Goal: Information Seeking & Learning: Learn about a topic

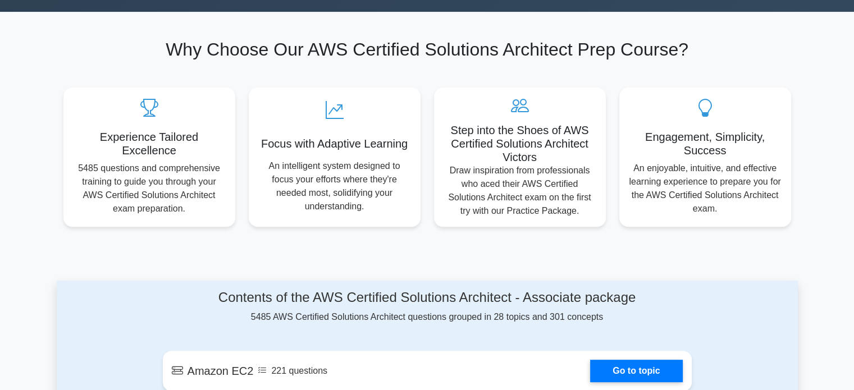
scroll to position [682, 0]
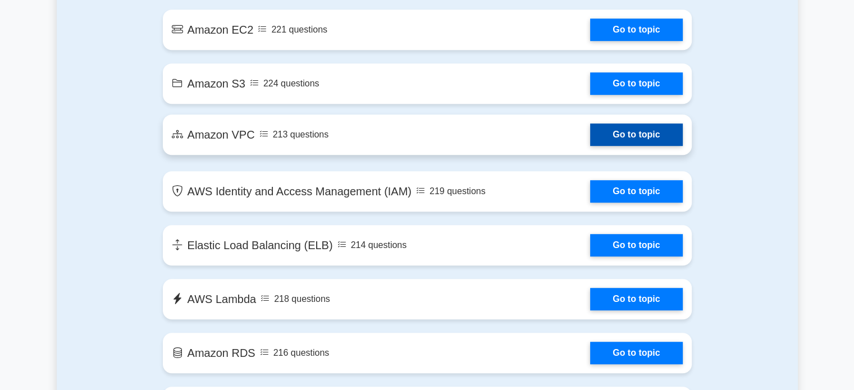
click at [634, 132] on link "Go to topic" at bounding box center [636, 134] width 92 height 22
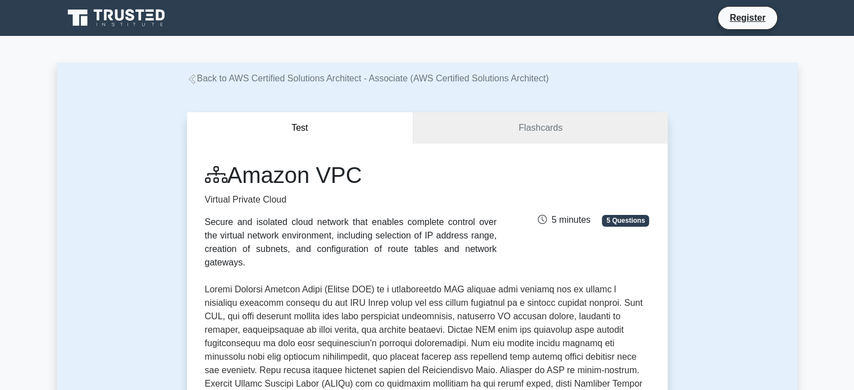
scroll to position [341, 0]
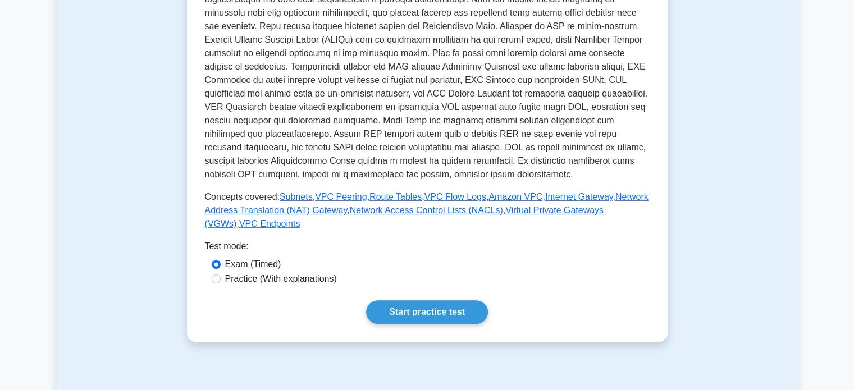
click at [276, 272] on label "Practice (With explanations)" at bounding box center [281, 278] width 112 height 13
click at [221, 274] on input "Practice (With explanations)" at bounding box center [216, 278] width 9 height 9
radio input "true"
click at [380, 300] on link "Start practice test" at bounding box center [427, 312] width 122 height 24
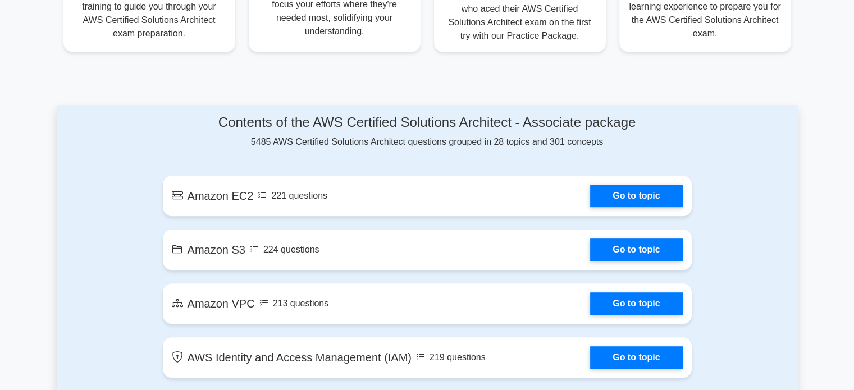
scroll to position [539, 0]
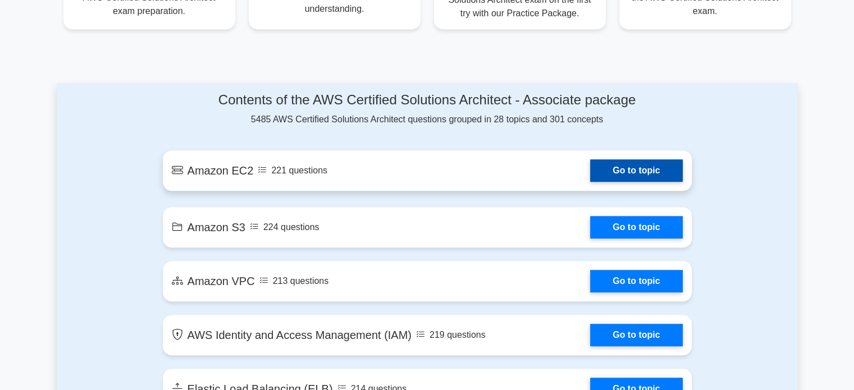
click at [629, 175] on link "Go to topic" at bounding box center [636, 170] width 92 height 22
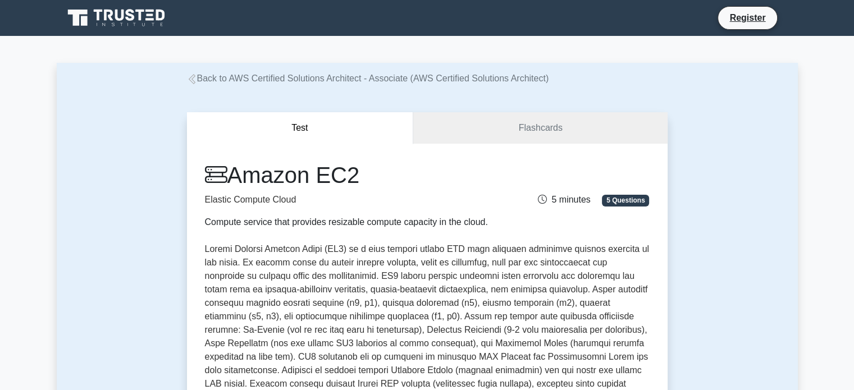
scroll to position [341, 0]
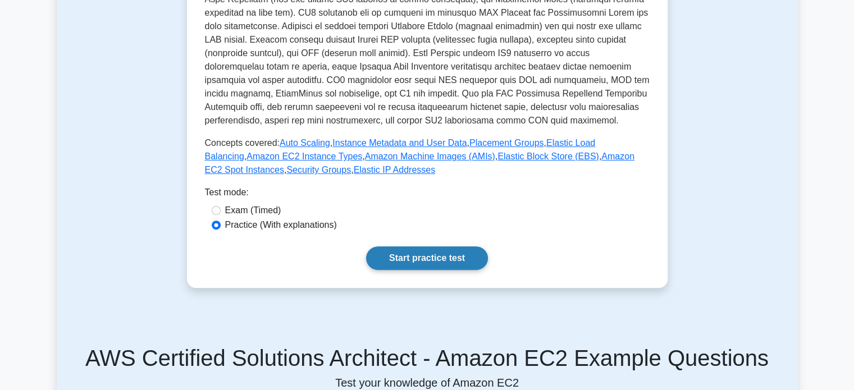
click at [406, 251] on link "Start practice test" at bounding box center [427, 258] width 122 height 24
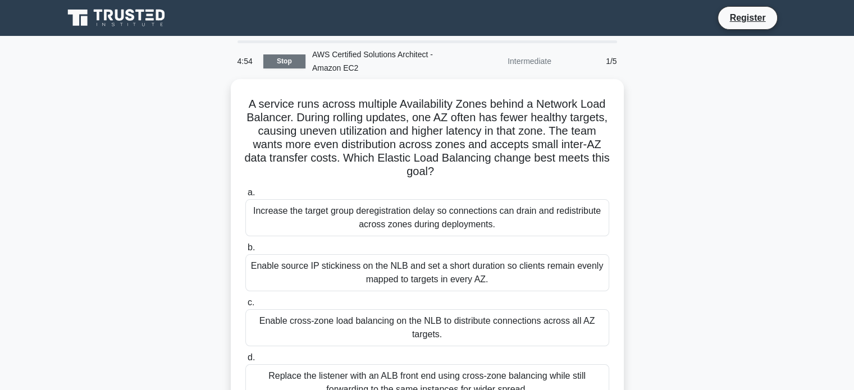
click at [281, 58] on link "Stop" at bounding box center [284, 61] width 42 height 14
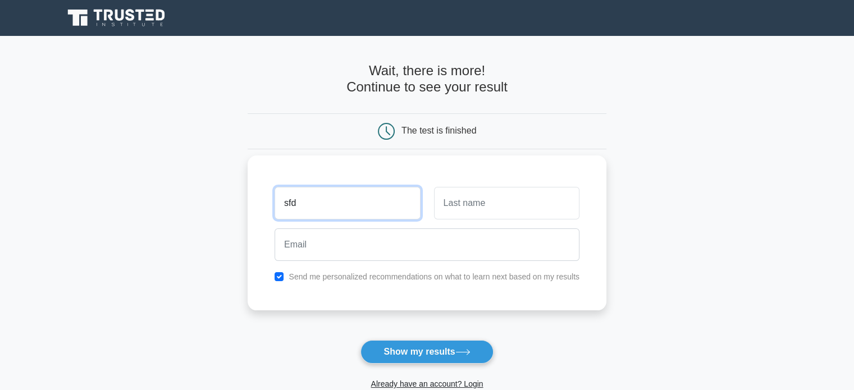
click at [332, 197] on input "sfd" at bounding box center [346, 203] width 145 height 33
type input "sfdbsfdb"
click at [489, 203] on input "text" at bounding box center [506, 203] width 145 height 33
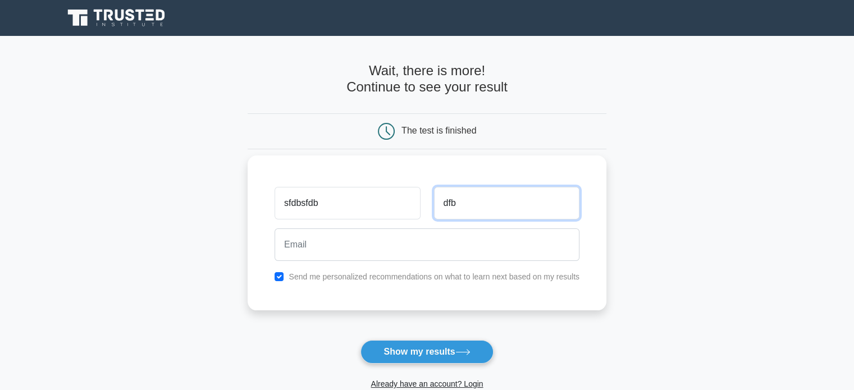
type input "dfb"
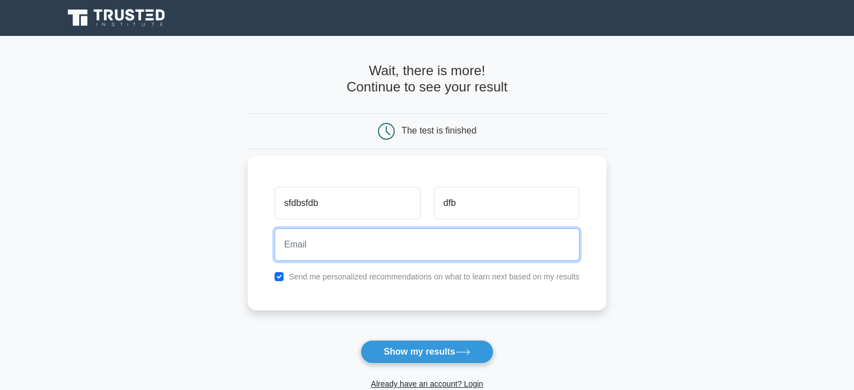
click at [415, 250] on input "email" at bounding box center [426, 244] width 305 height 33
paste input "cayekec222@dpwev.com"
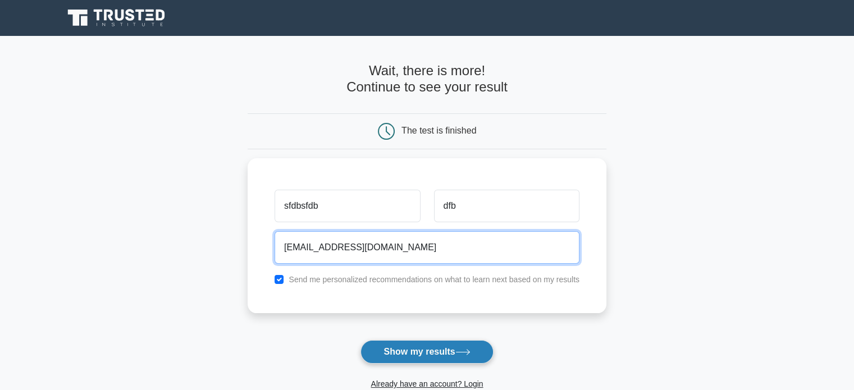
type input "cayekec222@dpwev.com"
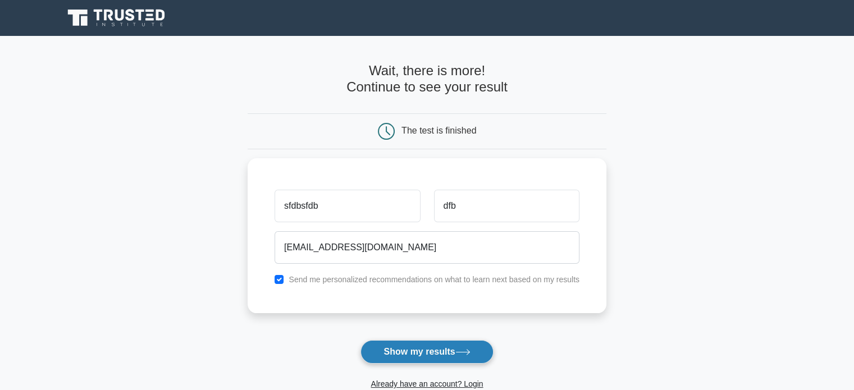
click at [462, 346] on button "Show my results" at bounding box center [426, 352] width 132 height 24
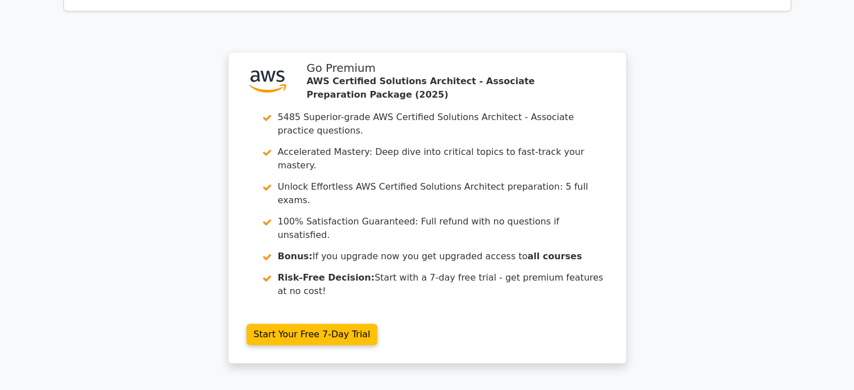
scroll to position [994, 0]
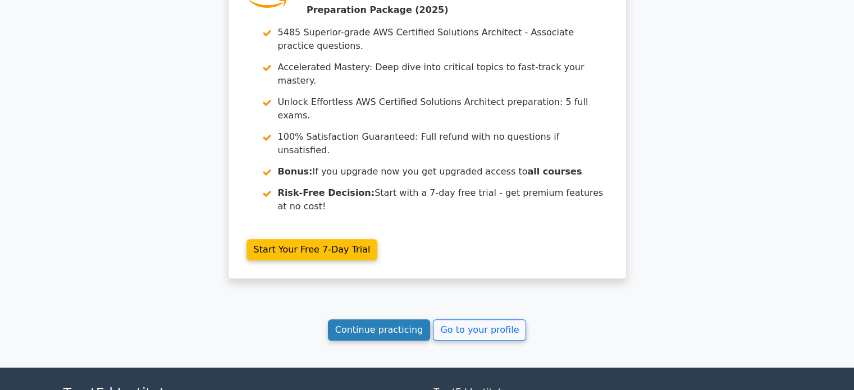
drag, startPoint x: 373, startPoint y: 206, endPoint x: 372, endPoint y: 220, distance: 14.0
click at [372, 319] on link "Continue practicing" at bounding box center [379, 329] width 103 height 21
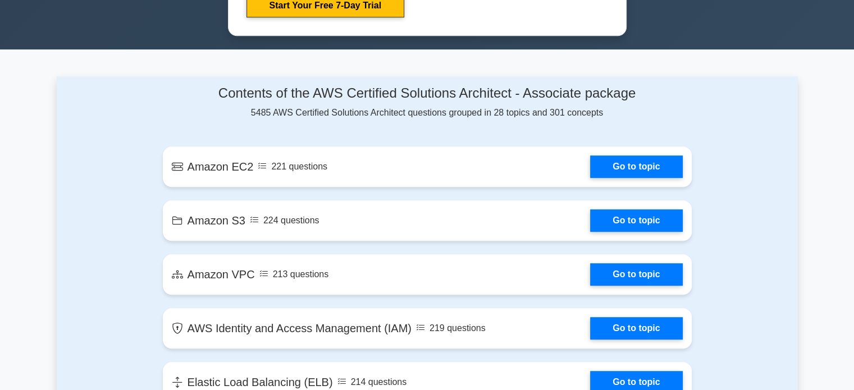
scroll to position [670, 0]
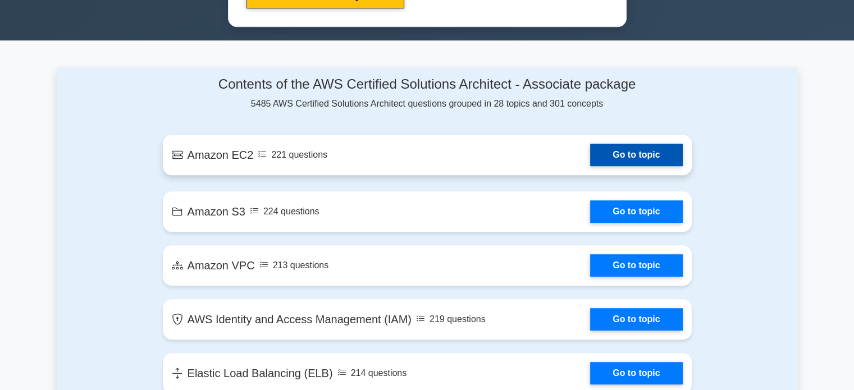
click at [646, 157] on link "Go to topic" at bounding box center [636, 155] width 92 height 22
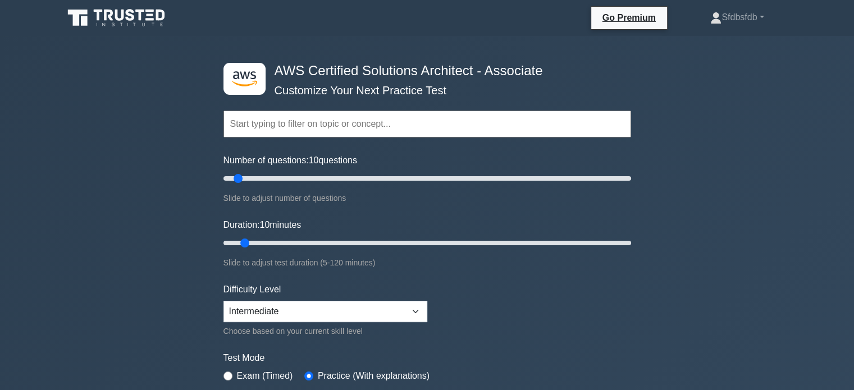
click at [300, 128] on input "text" at bounding box center [426, 124] width 407 height 27
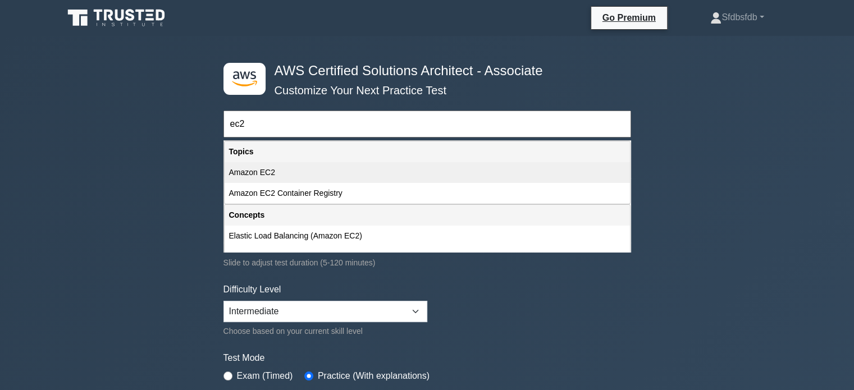
click at [305, 175] on div "Amazon EC2" at bounding box center [426, 172] width 405 height 21
type input "Amazon EC2"
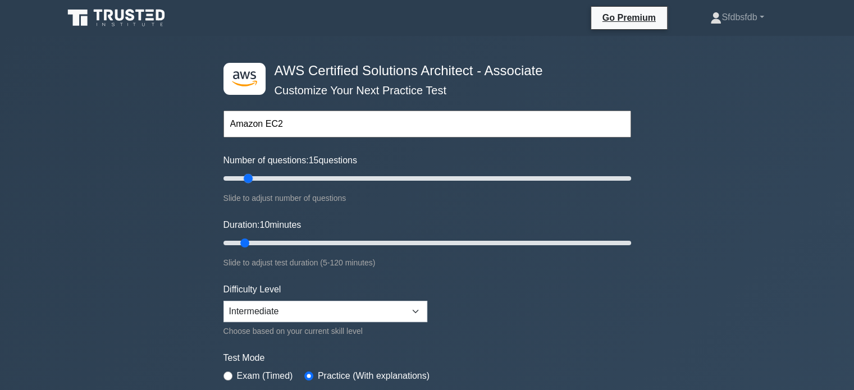
drag, startPoint x: 239, startPoint y: 178, endPoint x: 253, endPoint y: 180, distance: 13.7
type input "15"
click at [253, 180] on input "Number of questions: 15 questions" at bounding box center [426, 178] width 407 height 13
drag, startPoint x: 242, startPoint y: 242, endPoint x: 320, endPoint y: 244, distance: 78.0
type input "30"
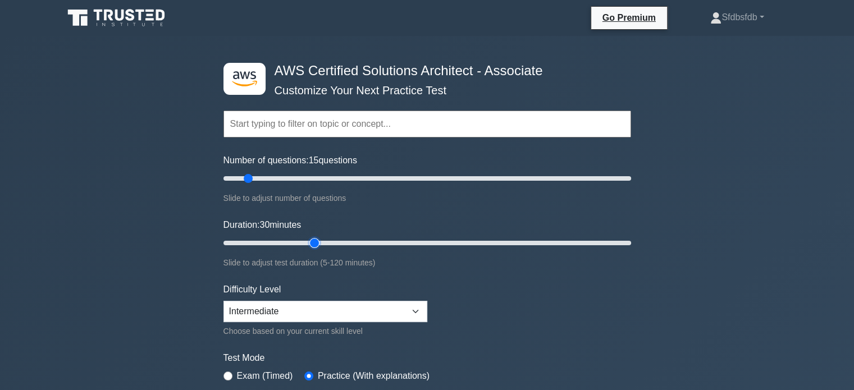
click at [320, 244] on input "Duration: 30 minutes" at bounding box center [426, 242] width 407 height 13
click at [369, 301] on select "Beginner Intermediate Expert" at bounding box center [325, 311] width 204 height 21
select select "beginner"
click at [223, 301] on select "Beginner Intermediate Expert" at bounding box center [325, 311] width 204 height 21
click at [479, 337] on form "Topics Amazon EC2 Amazon S3 Amazon VPC AWS Identity and Access Management (IAM)…" at bounding box center [426, 249] width 407 height 347
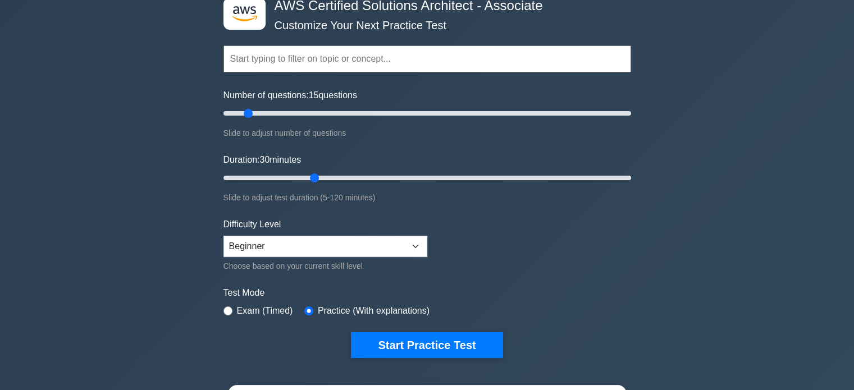
scroll to position [67, 0]
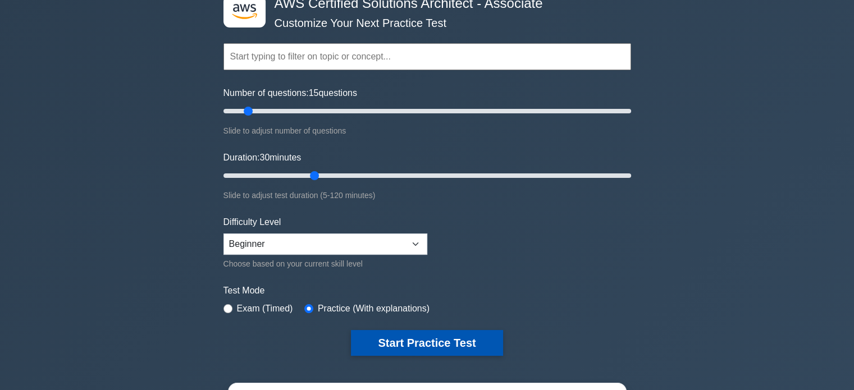
click at [449, 342] on button "Start Practice Test" at bounding box center [427, 343] width 152 height 26
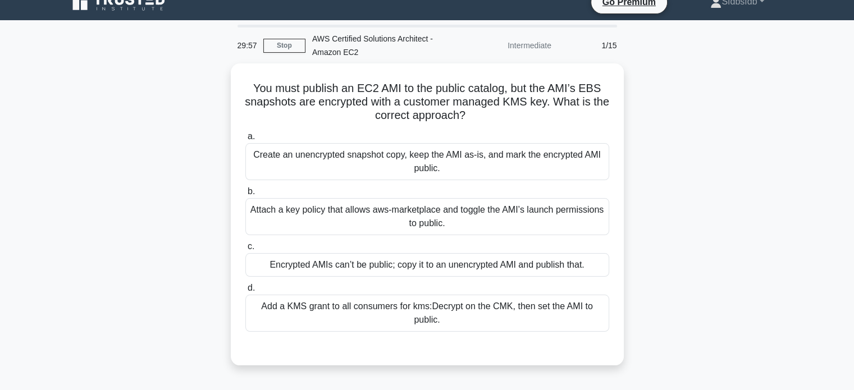
scroll to position [21, 0]
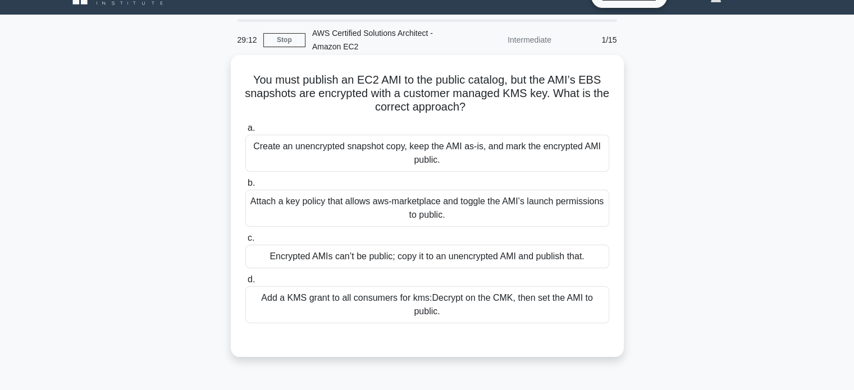
click at [526, 154] on div "Create an unencrypted snapshot copy, keep the AMI as-is, and mark the encrypted…" at bounding box center [427, 153] width 364 height 37
click at [245, 132] on input "a. Create an unencrypted snapshot copy, keep the AMI as-is, and mark the encryp…" at bounding box center [245, 128] width 0 height 7
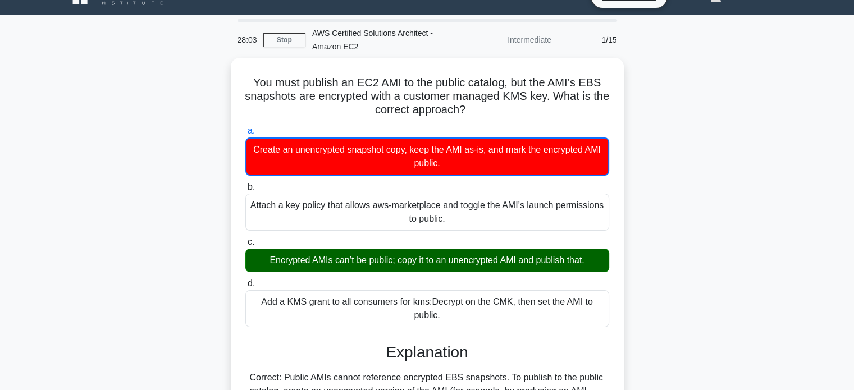
click at [177, 34] on div "28:03 Stop AWS Certified Solutions Architect - Amazon EC2 Intermediate 1/15 You…" at bounding box center [427, 343] width 741 height 648
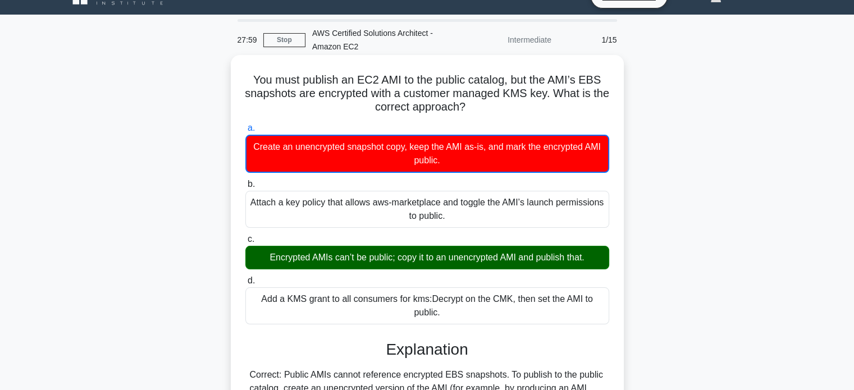
drag, startPoint x: 249, startPoint y: 79, endPoint x: 451, endPoint y: 309, distance: 305.8
click at [451, 309] on div "You must publish an EC2 AMI to the public catalog, but the AMI’s EBS snapshots …" at bounding box center [427, 352] width 384 height 586
copy div "You must publish an EC2 AMI to the public catalog, but the AMI’s EBS snapshots …"
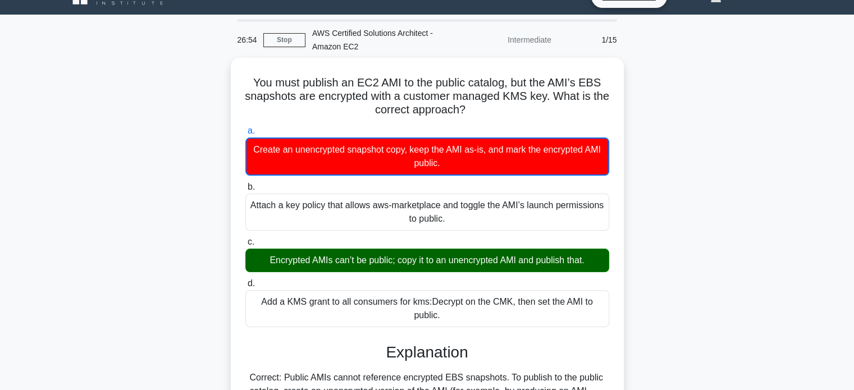
click at [630, 94] on div "You must publish an EC2 AMI to the public catalog, but the AMI’s EBS snapshots …" at bounding box center [427, 362] width 741 height 609
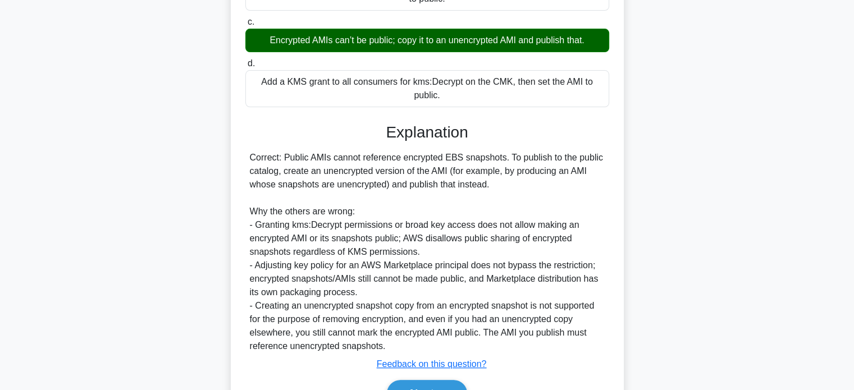
scroll to position [302, 0]
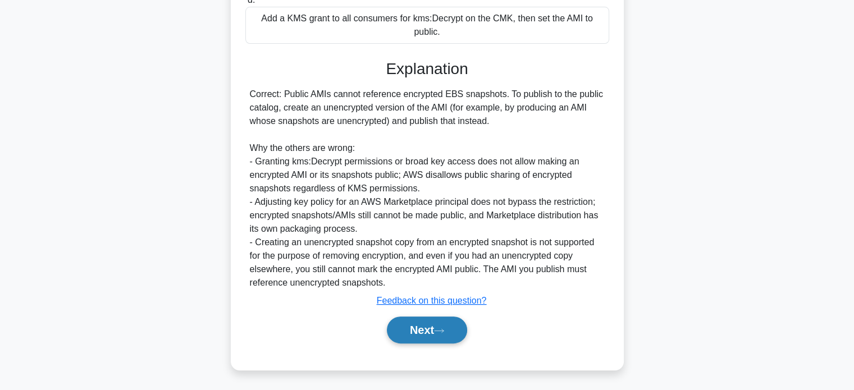
click at [467, 330] on button "Next" at bounding box center [427, 330] width 80 height 27
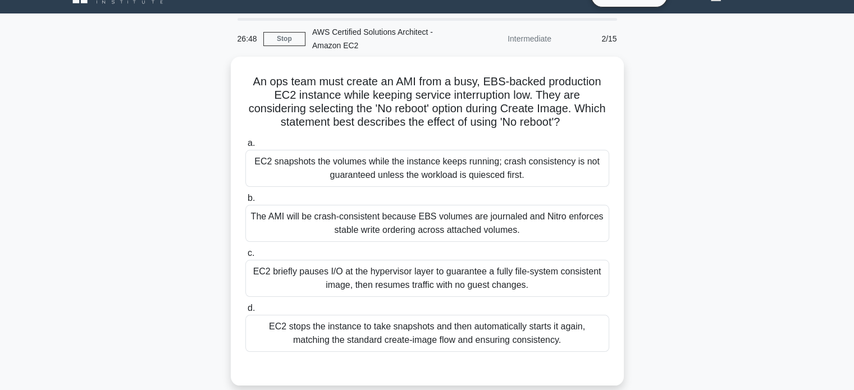
scroll to position [14, 0]
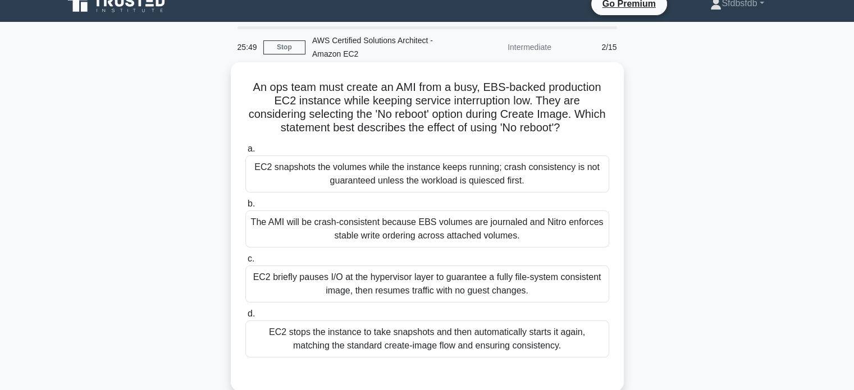
click at [422, 277] on div "EC2 briefly pauses I/O at the hypervisor layer to guarantee a fully file-system…" at bounding box center [427, 283] width 364 height 37
click at [245, 263] on input "c. EC2 briefly pauses I/O at the hypervisor layer to guarantee a fully file-sys…" at bounding box center [245, 258] width 0 height 7
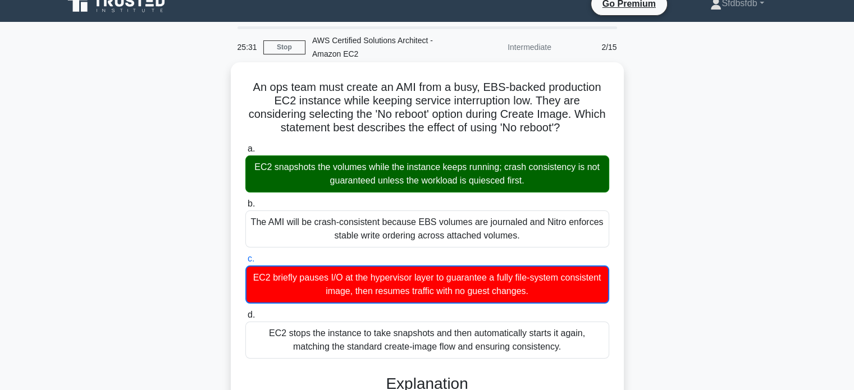
drag, startPoint x: 250, startPoint y: 88, endPoint x: 552, endPoint y: 345, distance: 396.9
click at [552, 345] on div "An ops team must create an AMI from a busy, EBS-backed production EC2 instance …" at bounding box center [427, 380] width 384 height 627
copy div "An ops team must create an AMI from a busy, EBS-backed production EC2 instance …"
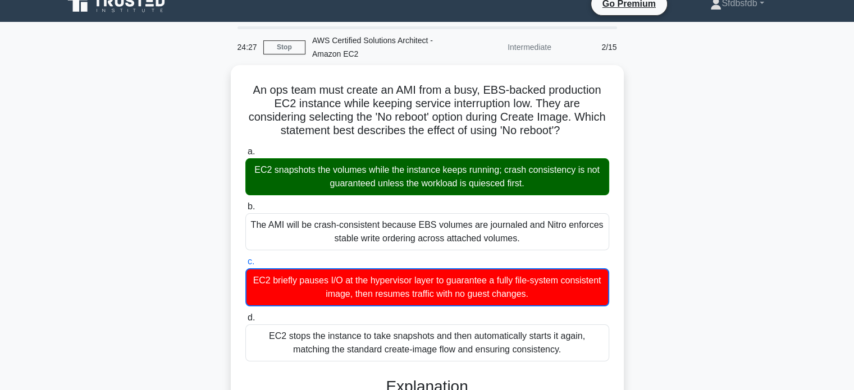
click at [172, 120] on div "An ops team must create an AMI from a busy, EBS-backed production EC2 instance …" at bounding box center [427, 389] width 741 height 649
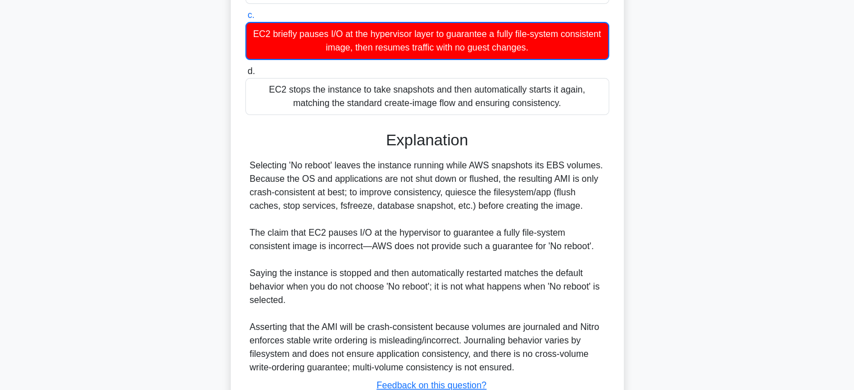
scroll to position [342, 0]
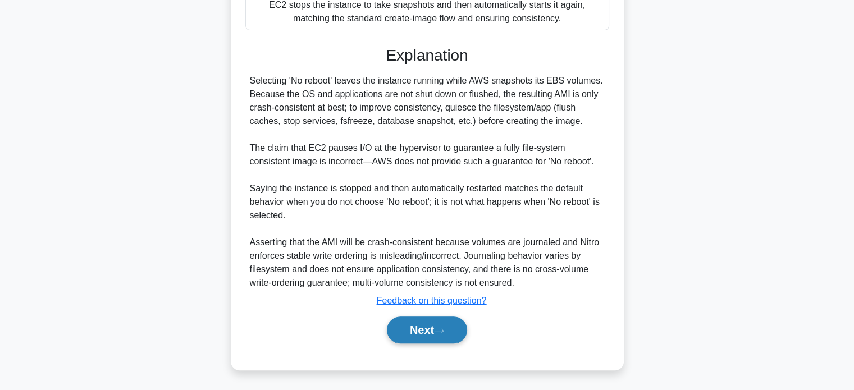
click at [444, 331] on icon at bounding box center [439, 331] width 10 height 6
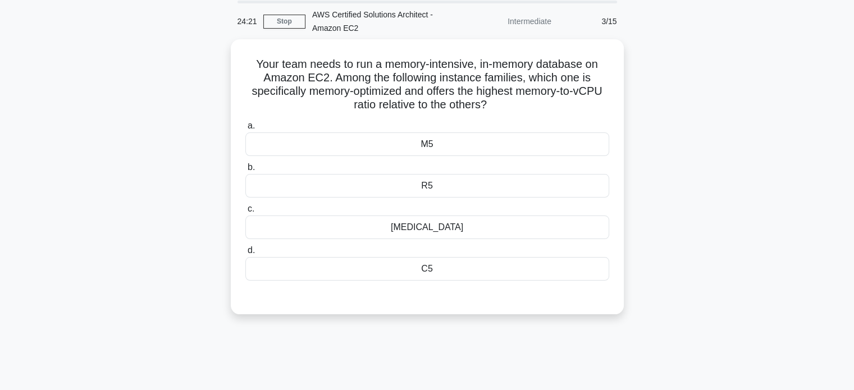
scroll to position [34, 0]
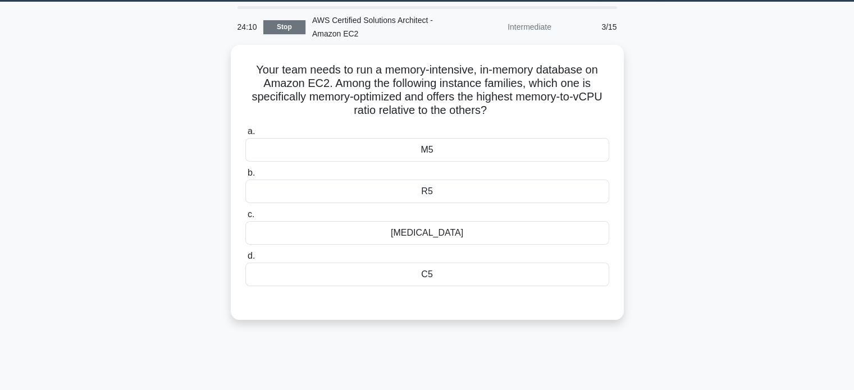
click at [279, 28] on link "Stop" at bounding box center [284, 27] width 42 height 14
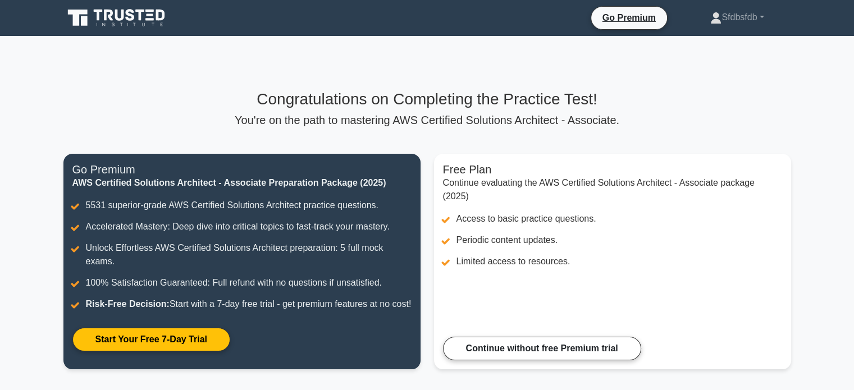
scroll to position [184, 0]
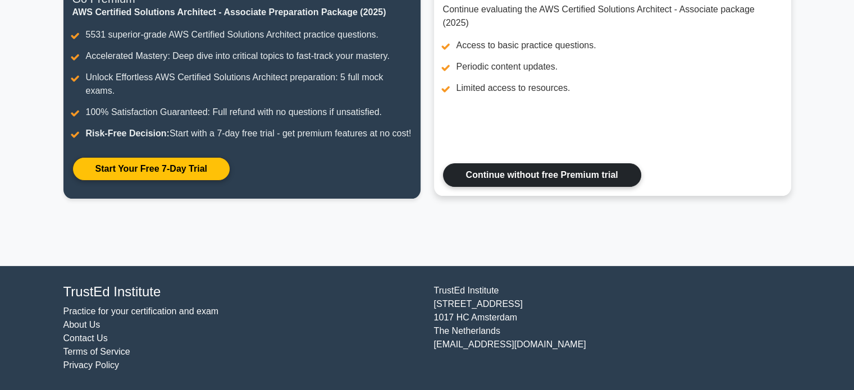
click at [525, 172] on link "Continue without free Premium trial" at bounding box center [542, 175] width 198 height 24
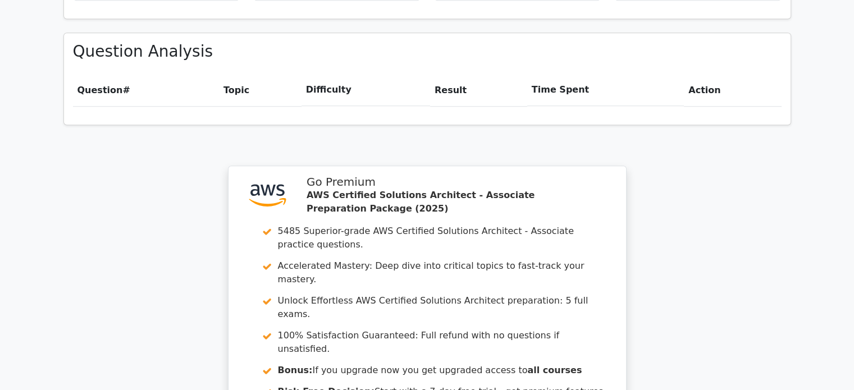
scroll to position [910, 0]
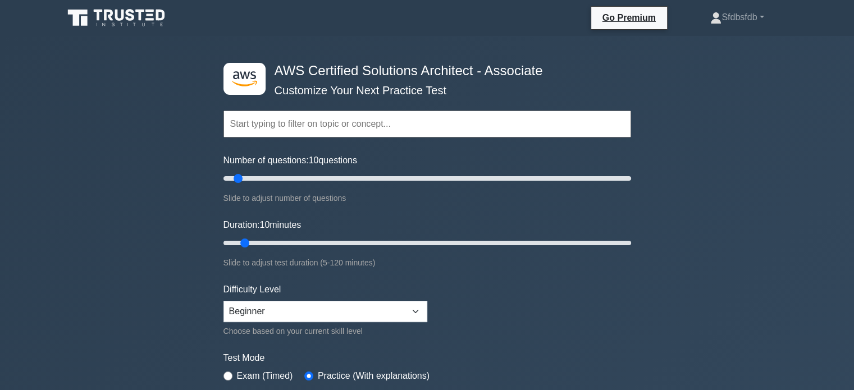
click at [343, 132] on input "text" at bounding box center [426, 124] width 407 height 27
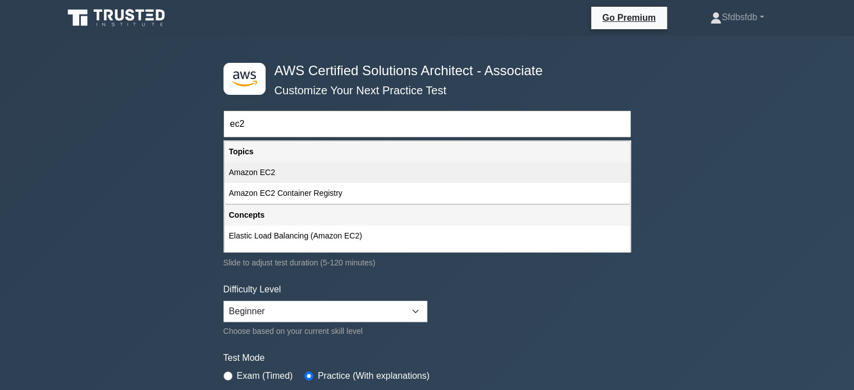
click at [319, 171] on div "Amazon EC2" at bounding box center [426, 172] width 405 height 21
type input "Amazon EC2"
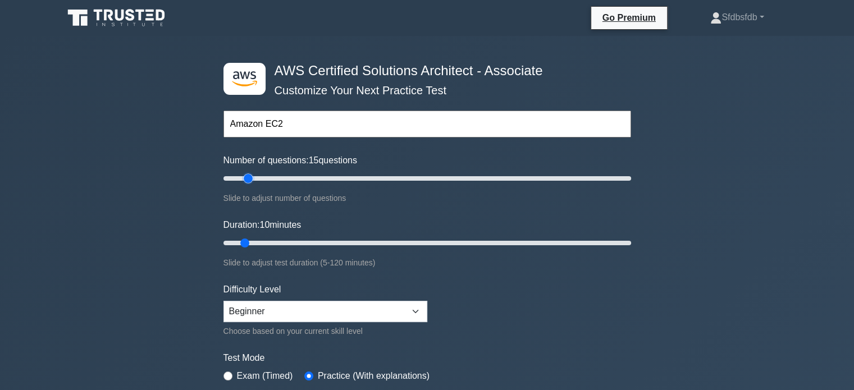
drag, startPoint x: 237, startPoint y: 177, endPoint x: 250, endPoint y: 179, distance: 13.7
type input "15"
click at [250, 179] on input "Number of questions: 15 questions" at bounding box center [426, 178] width 407 height 13
click at [247, 240] on input "Duration: 10 minutes" at bounding box center [426, 242] width 407 height 13
drag, startPoint x: 247, startPoint y: 240, endPoint x: 312, endPoint y: 242, distance: 65.1
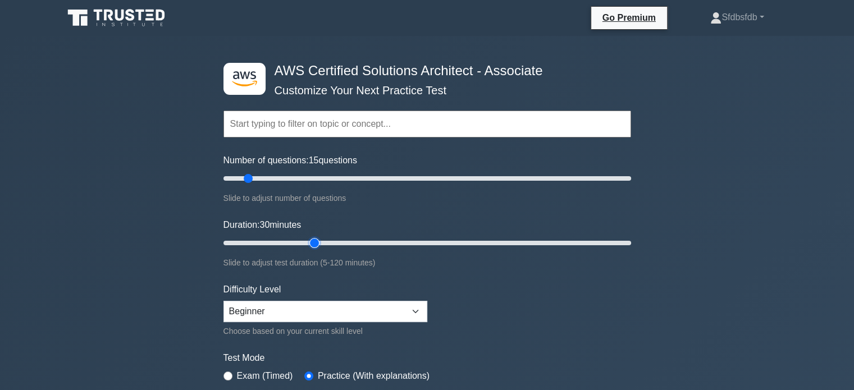
type input "30"
click at [312, 242] on input "Duration: 30 minutes" at bounding box center [426, 242] width 407 height 13
click at [473, 321] on form "Topics Amazon EC2 Amazon S3 Amazon VPC AWS Identity and Access Management (IAM)…" at bounding box center [426, 249] width 407 height 347
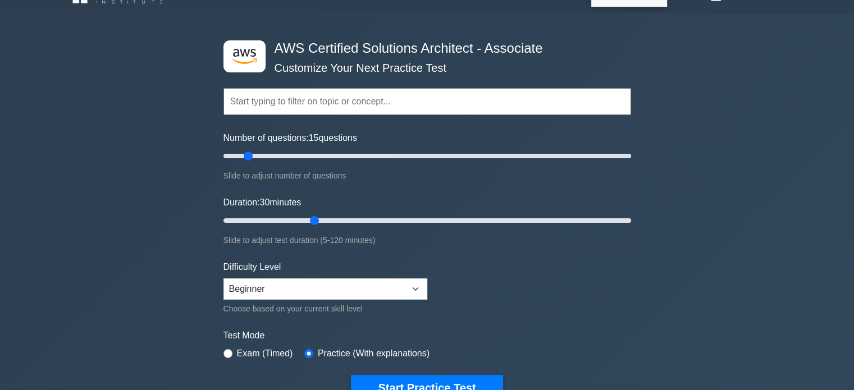
click at [370, 108] on input "text" at bounding box center [426, 101] width 407 height 27
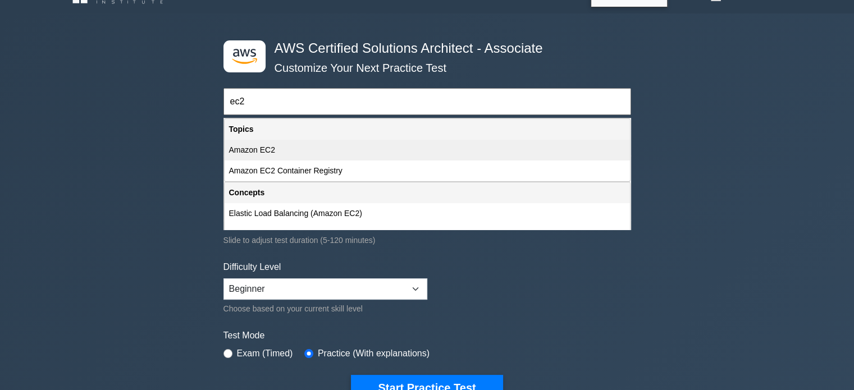
click at [327, 152] on div "Amazon EC2" at bounding box center [426, 150] width 405 height 21
type input "Amazon EC2"
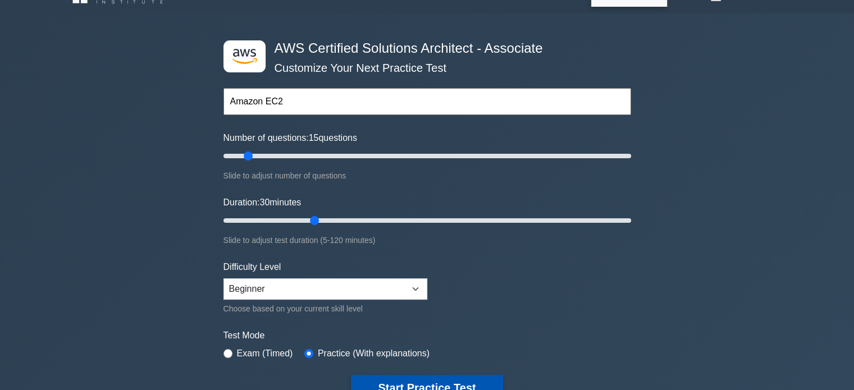
click at [445, 386] on button "Start Practice Test" at bounding box center [427, 388] width 152 height 26
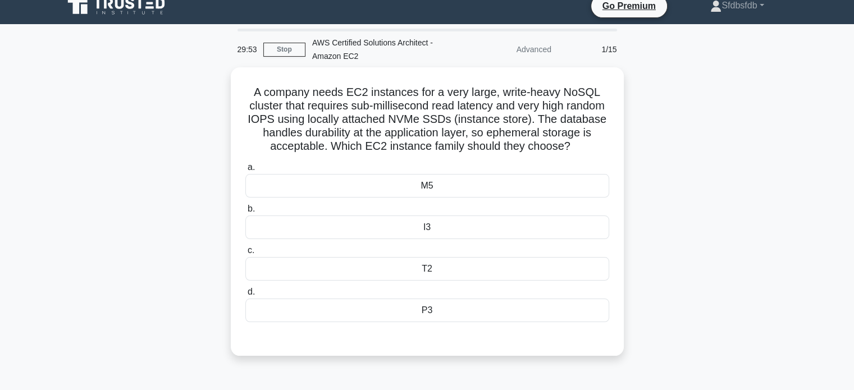
scroll to position [12, 0]
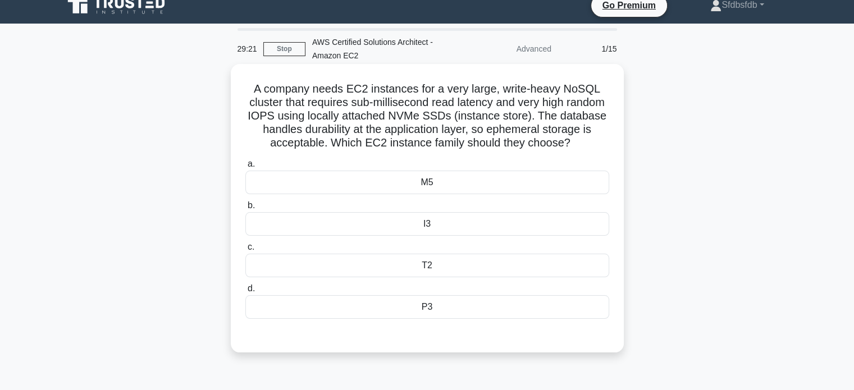
click at [435, 319] on div "P3" at bounding box center [427, 307] width 364 height 24
click at [245, 292] on input "d. P3" at bounding box center [245, 288] width 0 height 7
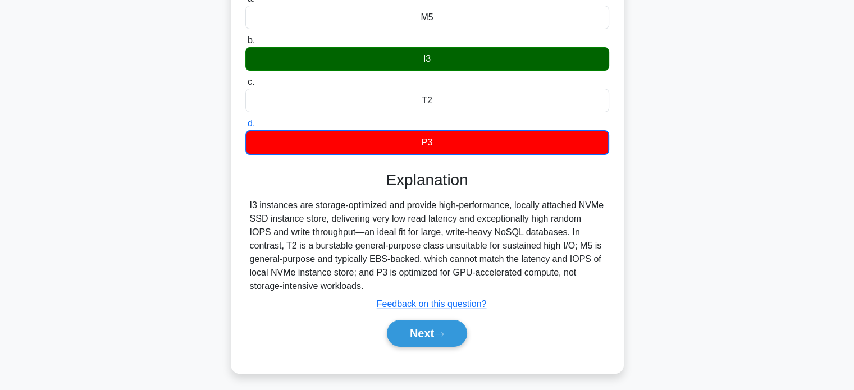
scroll to position [178, 0]
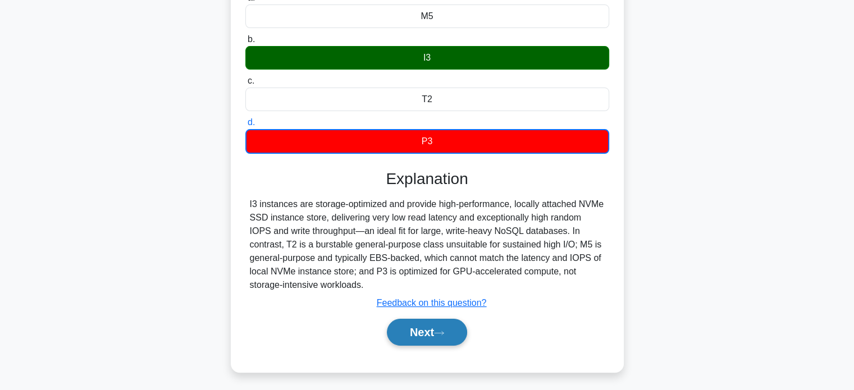
click at [433, 340] on button "Next" at bounding box center [427, 332] width 80 height 27
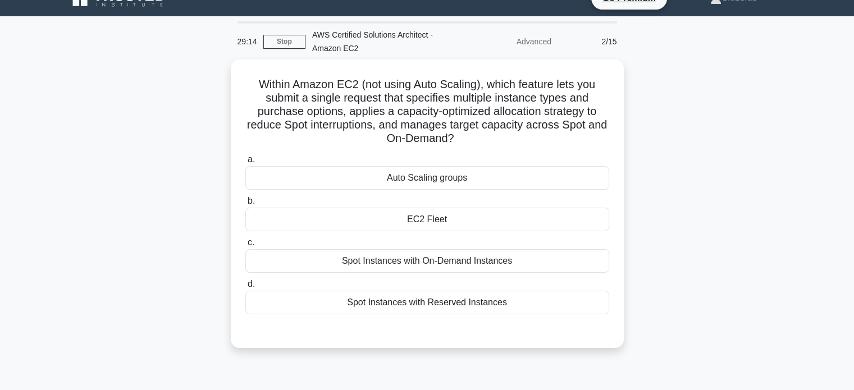
scroll to position [0, 0]
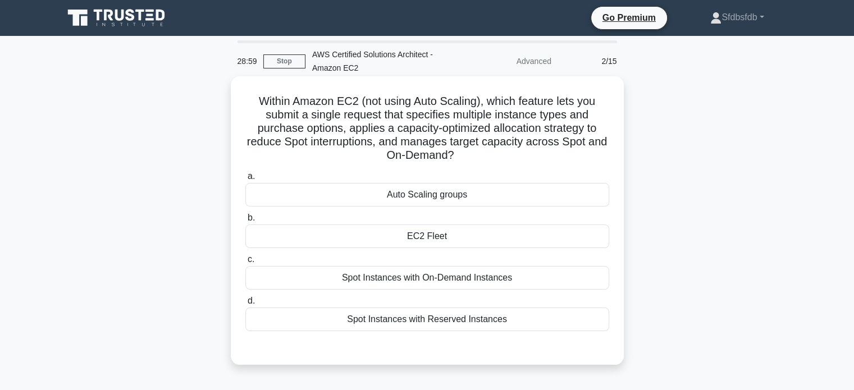
click at [429, 237] on div "EC2 Fleet" at bounding box center [427, 236] width 364 height 24
click at [245, 222] on input "b. EC2 Fleet" at bounding box center [245, 217] width 0 height 7
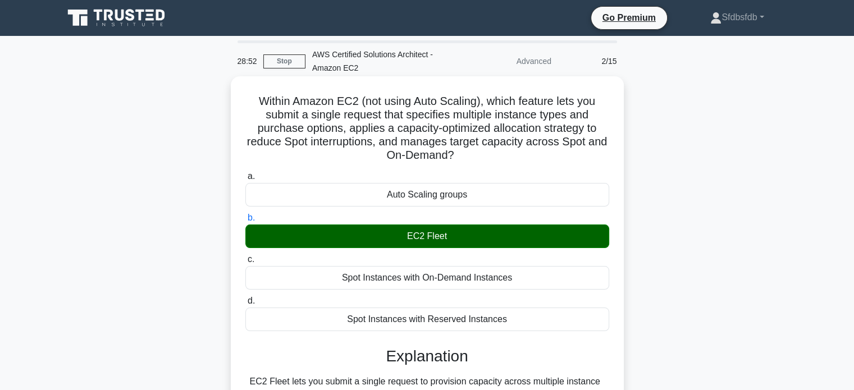
drag, startPoint x: 254, startPoint y: 100, endPoint x: 518, endPoint y: 315, distance: 340.2
click at [518, 315] on div "Within Amazon EC2 (not using Auto Scaling), which feature lets you submit a sin…" at bounding box center [427, 313] width 384 height 464
copy div "Within Amazon EC2 (not using Auto Scaling), which feature lets you submit a sin…"
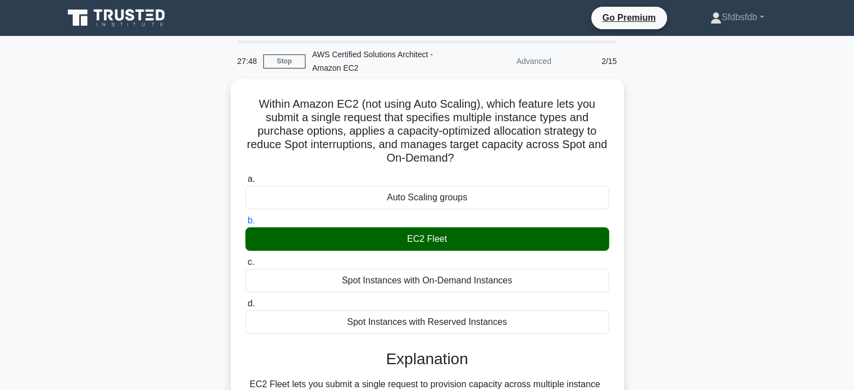
click at [695, 116] on div "Within Amazon EC2 (not using Auto Scaling), which feature lets you submit a sin…" at bounding box center [427, 322] width 741 height 487
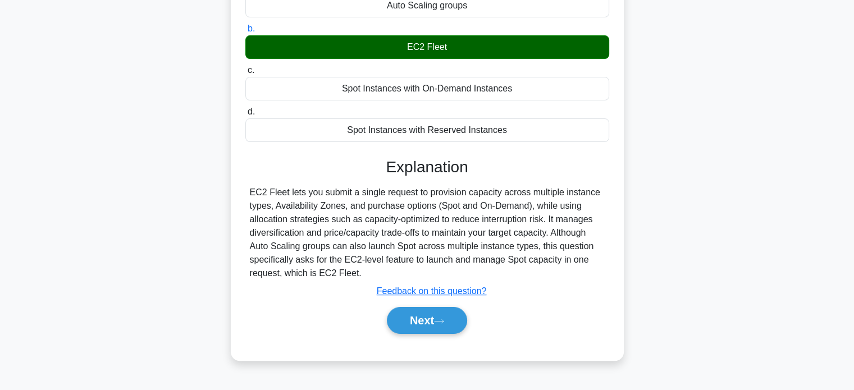
scroll to position [216, 0]
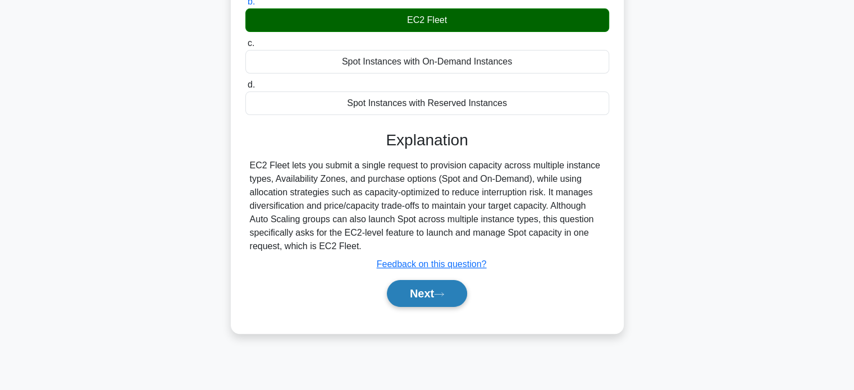
click at [442, 285] on button "Next" at bounding box center [427, 293] width 80 height 27
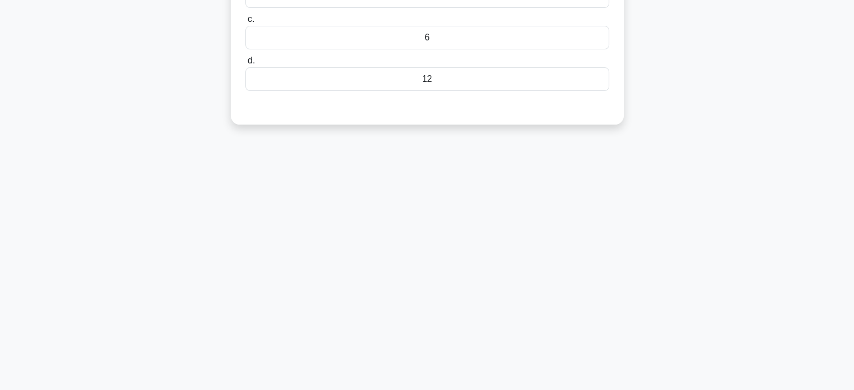
scroll to position [0, 0]
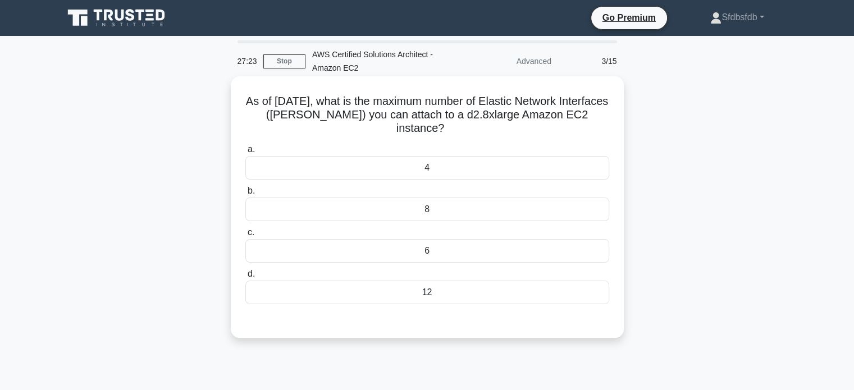
click at [373, 296] on div "12" at bounding box center [427, 293] width 364 height 24
click at [245, 278] on input "d. 12" at bounding box center [245, 273] width 0 height 7
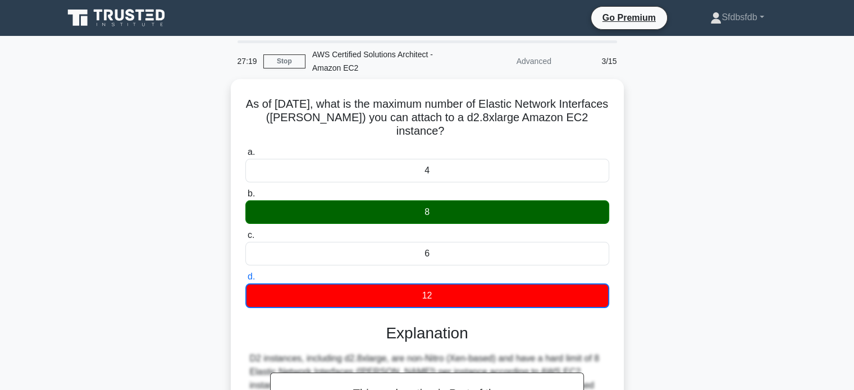
scroll to position [216, 0]
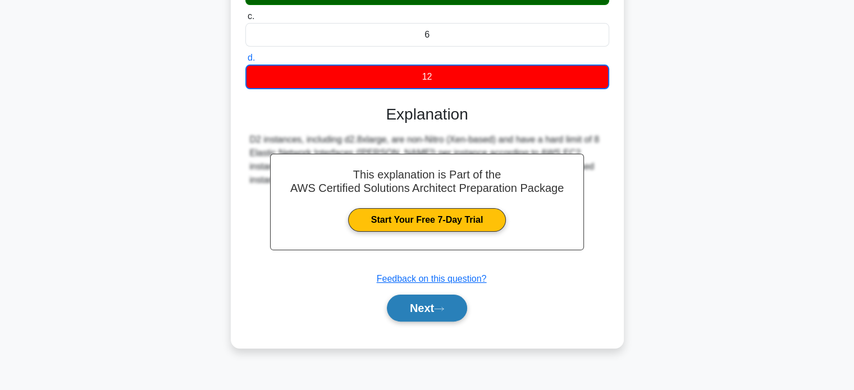
click at [426, 317] on button "Next" at bounding box center [427, 308] width 80 height 27
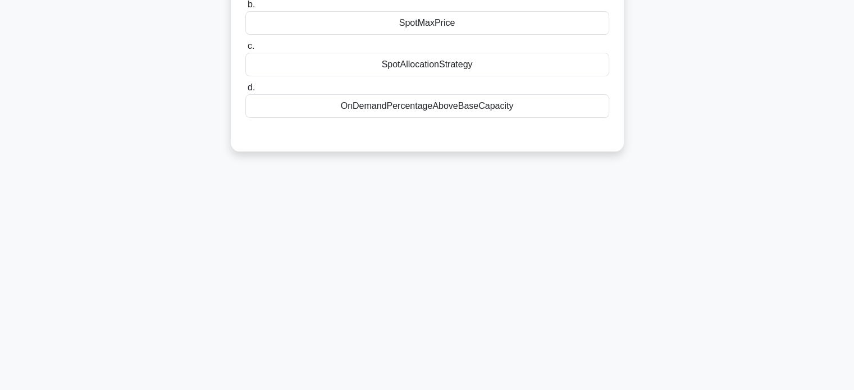
scroll to position [0, 0]
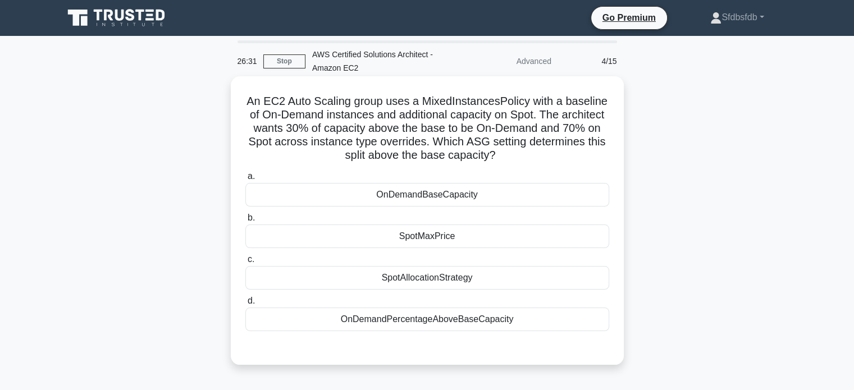
click at [466, 322] on div "OnDemandPercentageAboveBaseCapacity" at bounding box center [427, 320] width 364 height 24
click at [245, 305] on input "d. OnDemandPercentageAboveBaseCapacity" at bounding box center [245, 300] width 0 height 7
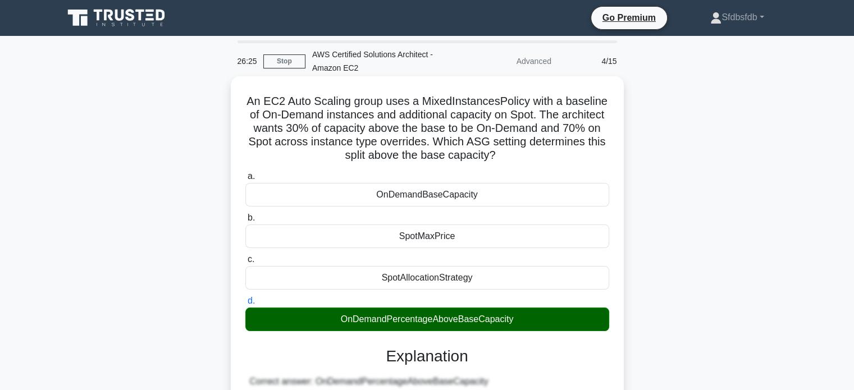
drag, startPoint x: 245, startPoint y: 100, endPoint x: 538, endPoint y: 318, distance: 364.6
click at [538, 318] on div "An EC2 Auto Scaling group uses a MixedInstancesPolicy with a baseline of On-Dem…" at bounding box center [427, 360] width 384 height 558
copy div "An EC2 Auto Scaling group uses a MixedInstancesPolicy with a baseline of On-Dem…"
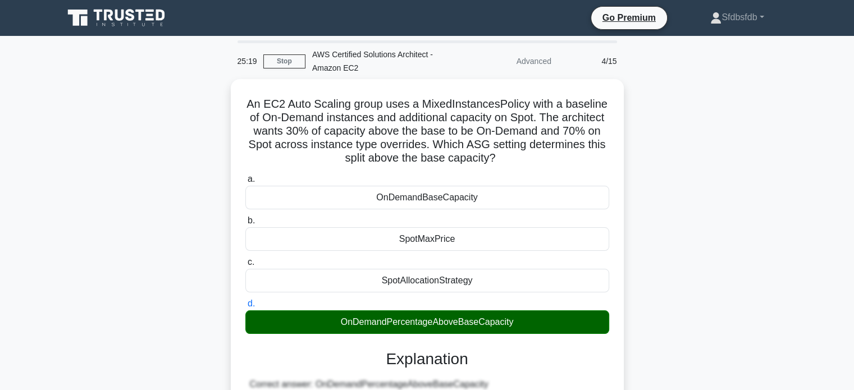
click at [663, 125] on div "An EC2 Auto Scaling group uses a MixedInstancesPolicy with a baseline of On-Dem…" at bounding box center [427, 369] width 741 height 581
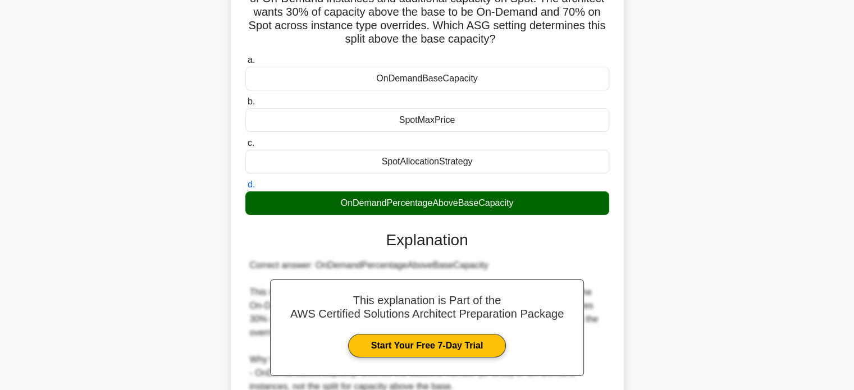
scroll to position [269, 0]
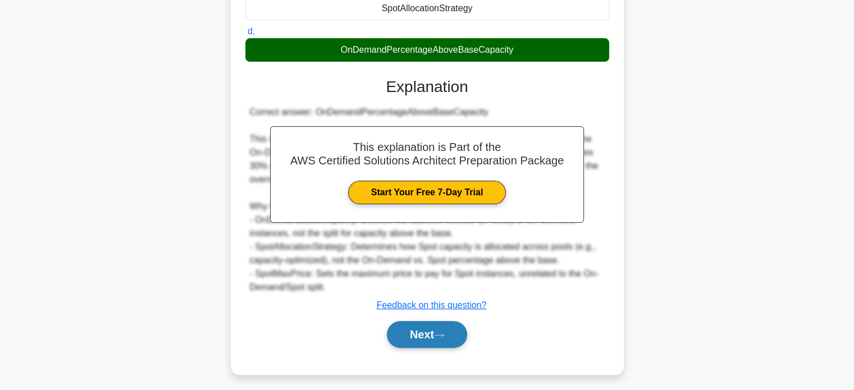
click at [433, 333] on button "Next" at bounding box center [427, 334] width 80 height 27
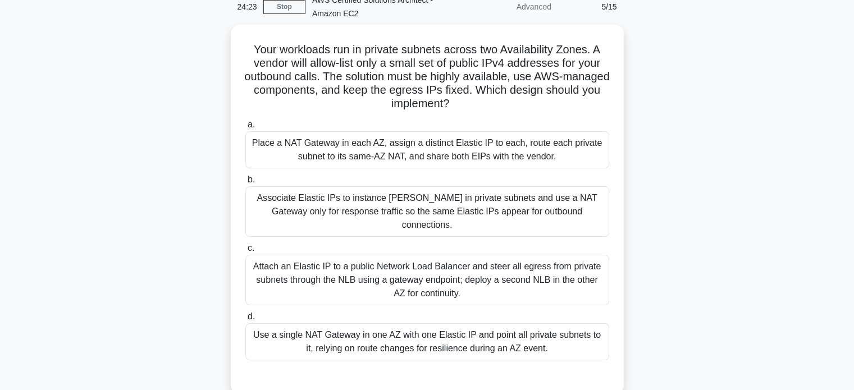
scroll to position [57, 0]
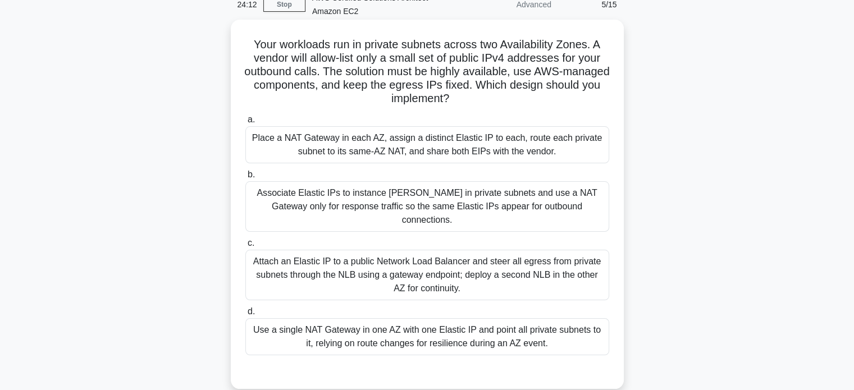
click at [511, 152] on div "Place a NAT Gateway in each AZ, assign a distinct Elastic IP to each, route eac…" at bounding box center [427, 144] width 364 height 37
click at [245, 123] on input "a. Place a NAT Gateway in each AZ, assign a distinct Elastic IP to each, route …" at bounding box center [245, 119] width 0 height 7
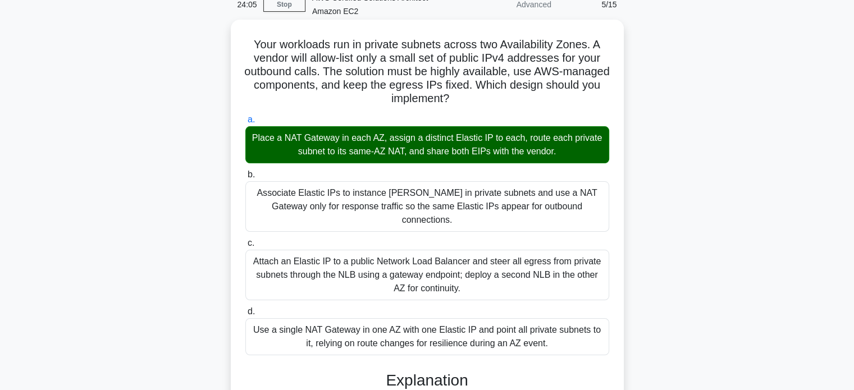
drag, startPoint x: 249, startPoint y: 42, endPoint x: 548, endPoint y: 329, distance: 414.8
click at [548, 329] on div "Your workloads run in private subnets across two Availability Zones. A vendor w…" at bounding box center [427, 357] width 384 height 666
copy div "Your workloads run in private subnets across two Availability Zones. A vendor w…"
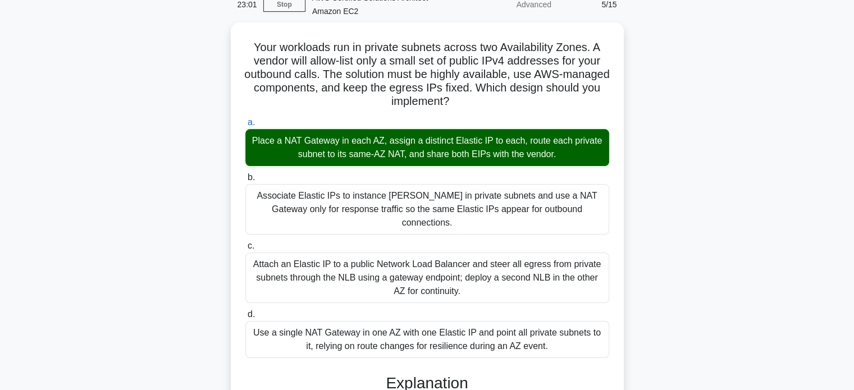
click at [747, 103] on div "Your workloads run in private subnets across two Availability Zones. A vendor w…" at bounding box center [427, 366] width 741 height 689
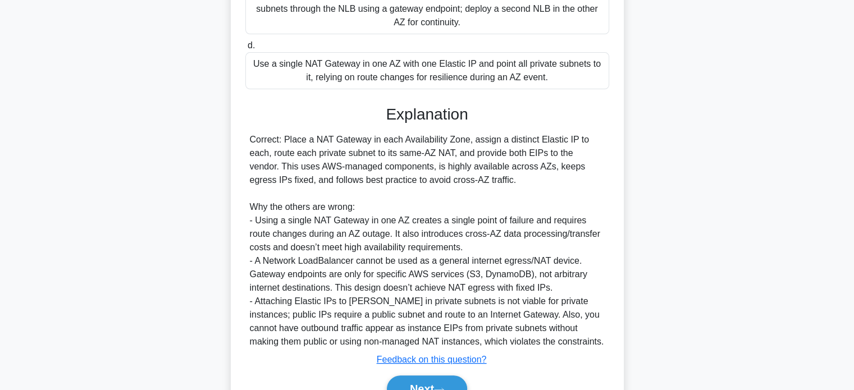
scroll to position [368, 0]
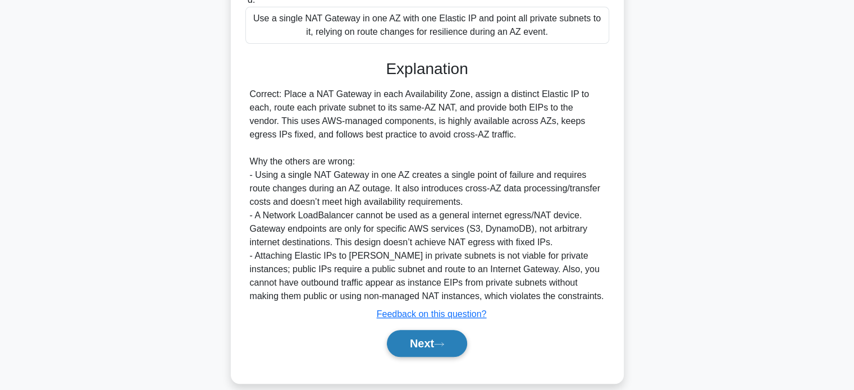
click at [451, 330] on button "Next" at bounding box center [427, 343] width 80 height 27
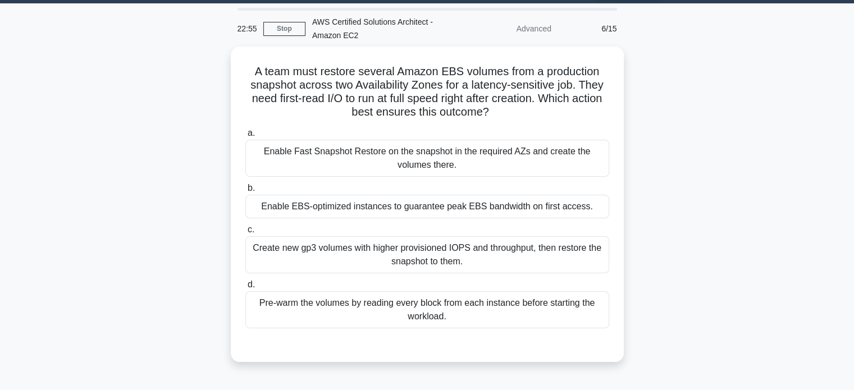
scroll to position [34, 0]
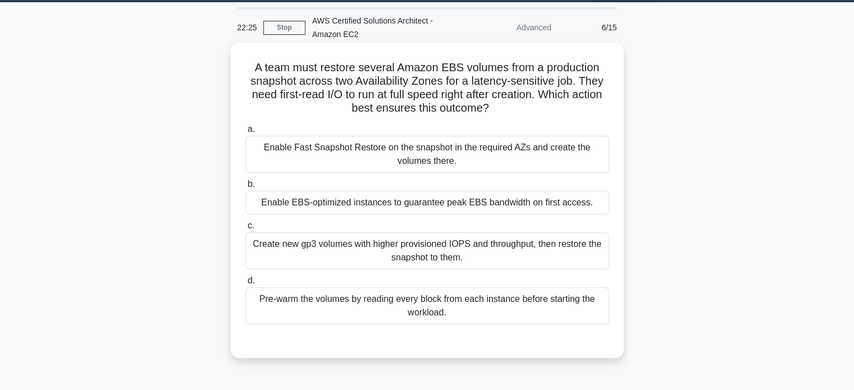
click at [483, 152] on div "Enable Fast Snapshot Restore on the snapshot in the required AZs and create the…" at bounding box center [427, 154] width 364 height 37
click at [245, 133] on input "a. Enable Fast Snapshot Restore on the snapshot in the required AZs and create …" at bounding box center [245, 129] width 0 height 7
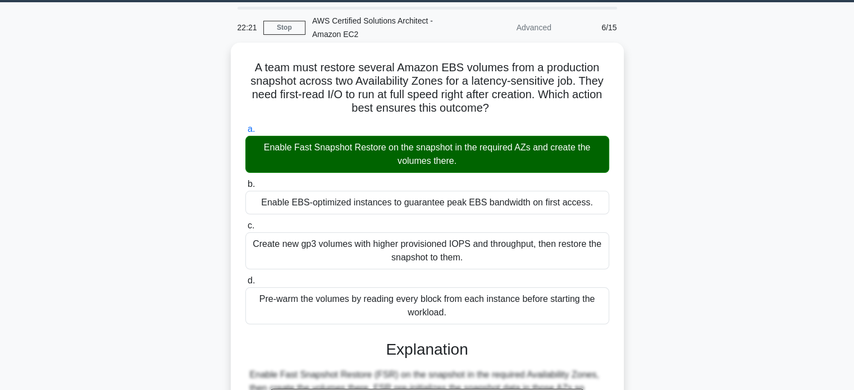
drag, startPoint x: 255, startPoint y: 67, endPoint x: 397, endPoint y: 255, distance: 236.0
click at [397, 255] on div "A team must restore several Amazon EBS volumes from a production snapshot acros…" at bounding box center [427, 353] width 384 height 612
click at [397, 255] on div "Create new gp3 volumes with higher provisioned IOPS and throughput, then restor…" at bounding box center [427, 250] width 364 height 37
click at [245, 230] on input "c. Create new gp3 volumes with higher provisioned IOPS and throughput, then res…" at bounding box center [245, 225] width 0 height 7
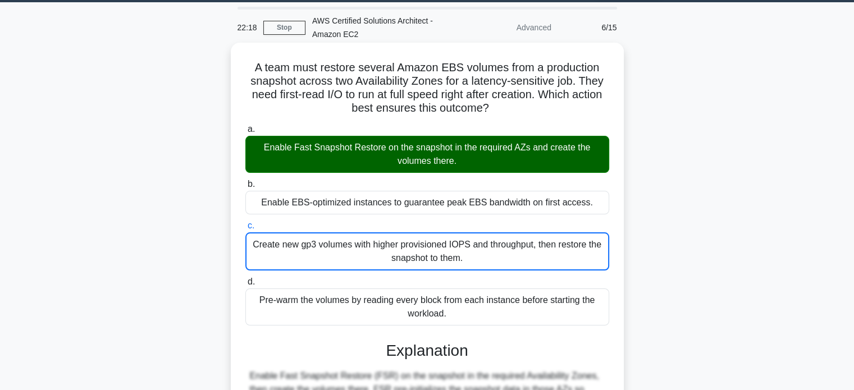
drag, startPoint x: 253, startPoint y: 68, endPoint x: 453, endPoint y: 311, distance: 314.1
click at [453, 311] on div "A team must restore several Amazon EBS volumes from a production snapshot acros…" at bounding box center [427, 353] width 384 height 613
copy div "A team must restore several Amazon EBS volumes from a production snapshot acros…"
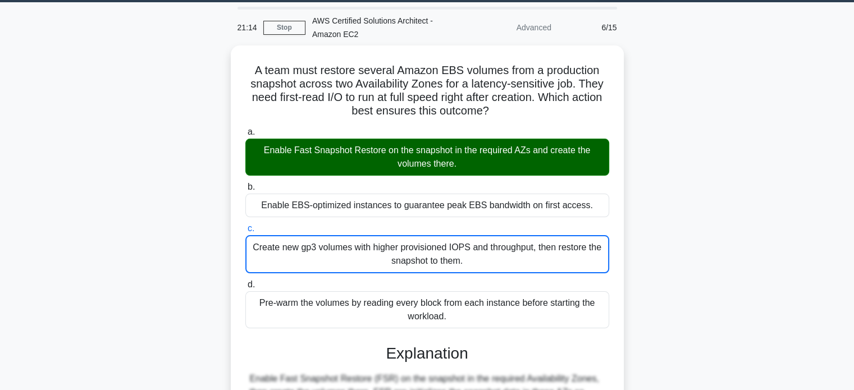
click at [753, 88] on div "A team must restore several Amazon EBS volumes from a production snapshot acros…" at bounding box center [427, 363] width 741 height 636
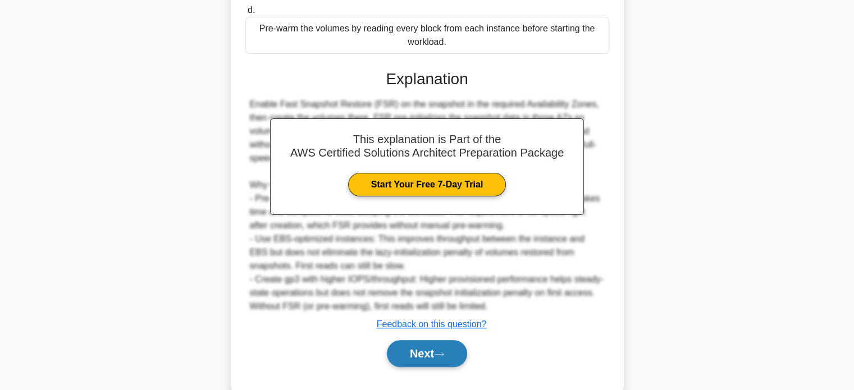
click at [441, 357] on button "Next" at bounding box center [427, 353] width 80 height 27
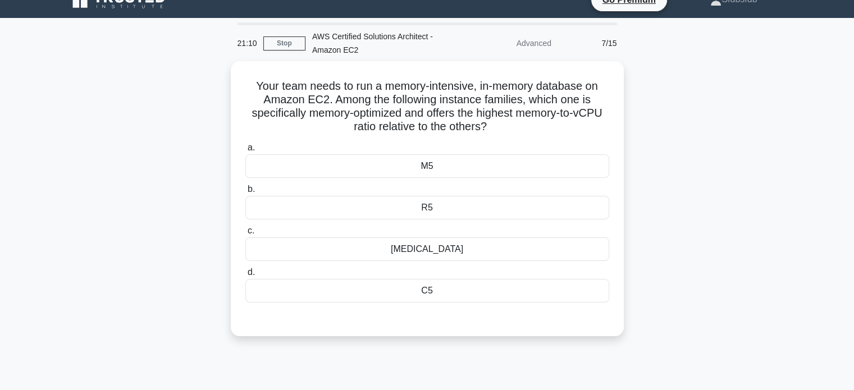
scroll to position [0, 0]
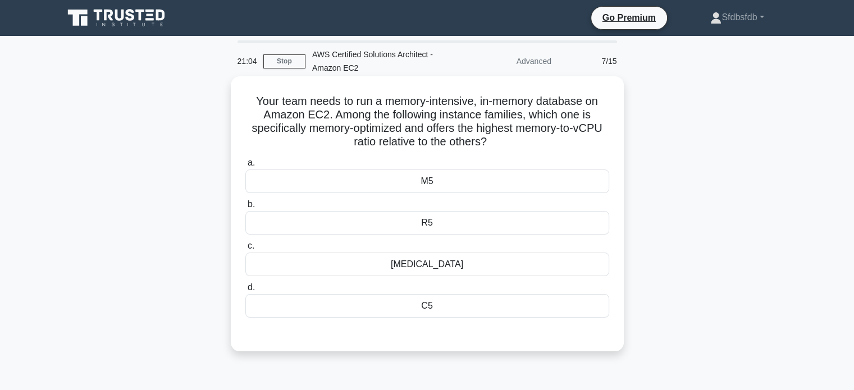
click at [457, 180] on div "M5" at bounding box center [427, 181] width 364 height 24
click at [245, 167] on input "a. M5" at bounding box center [245, 162] width 0 height 7
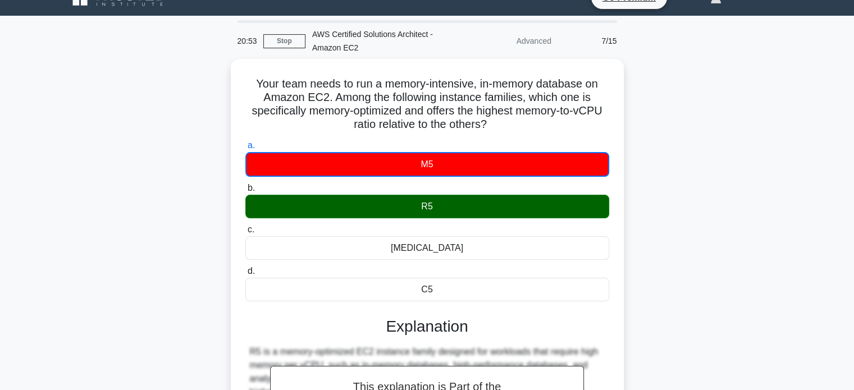
scroll to position [19, 0]
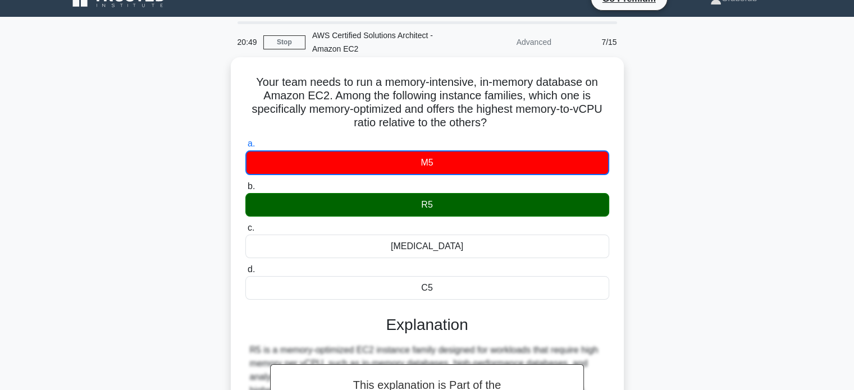
drag, startPoint x: 251, startPoint y: 80, endPoint x: 441, endPoint y: 284, distance: 278.0
click at [441, 284] on div "Your team needs to run a memory-intensive, in-memory database on Amazon EC2. Am…" at bounding box center [427, 308] width 384 height 492
copy div "Your team needs to run a memory-intensive, in-memory database on Amazon EC2. Am…"
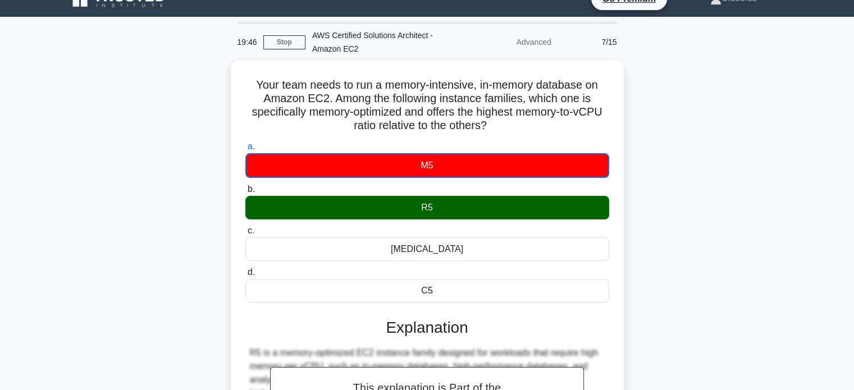
click at [637, 117] on div "Your team needs to run a memory-intensive, in-memory database on Amazon EC2. Am…" at bounding box center [427, 317] width 741 height 515
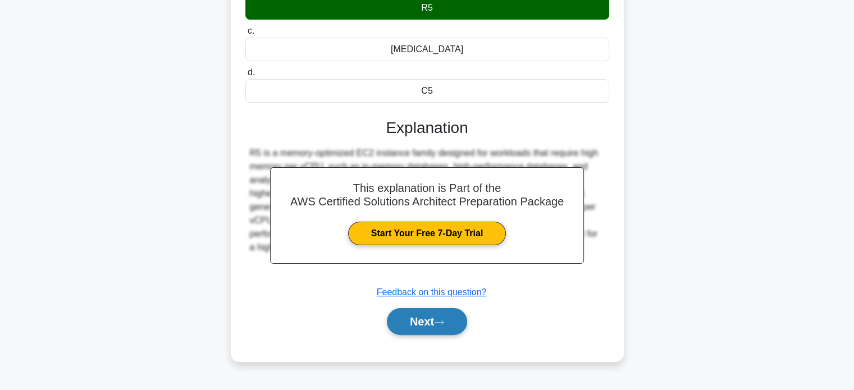
click at [453, 315] on button "Next" at bounding box center [427, 321] width 80 height 27
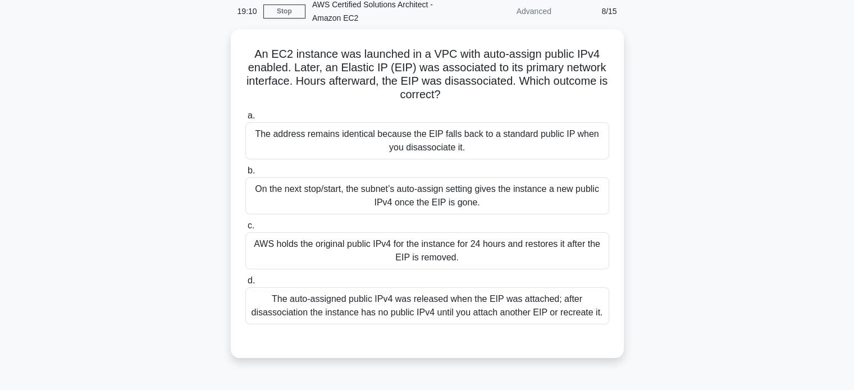
scroll to position [61, 0]
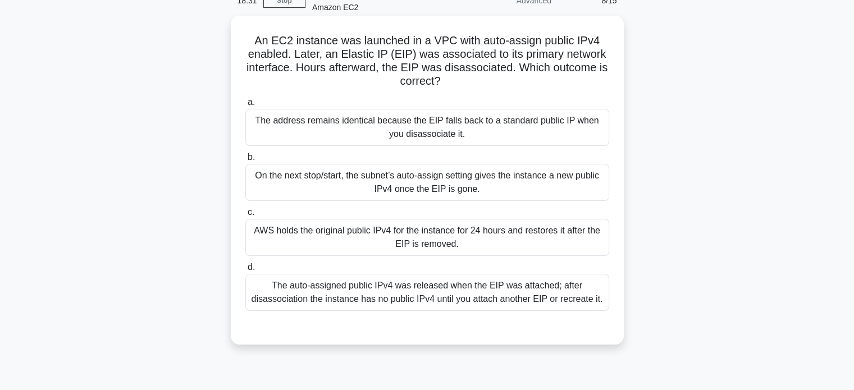
click at [489, 289] on div "The auto-assigned public IPv4 was released when the EIP was attached; after dis…" at bounding box center [427, 292] width 364 height 37
click at [245, 271] on input "d. The auto-assigned public IPv4 was released when the EIP was attached; after …" at bounding box center [245, 267] width 0 height 7
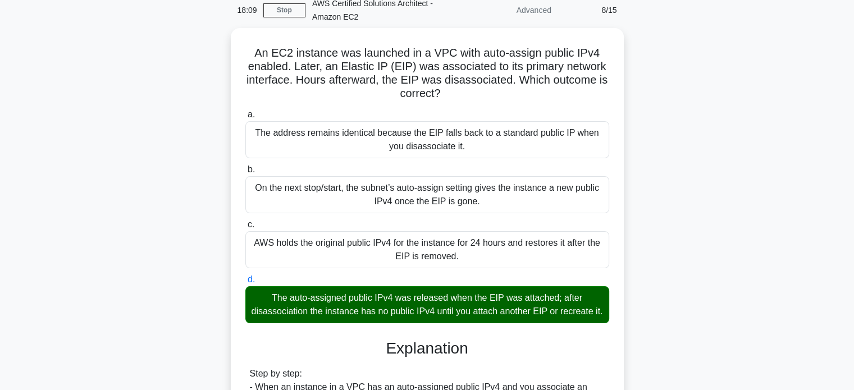
scroll to position [49, 0]
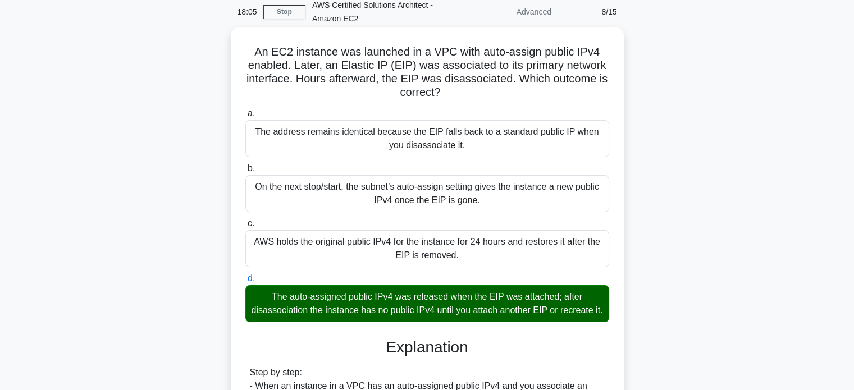
drag, startPoint x: 255, startPoint y: 52, endPoint x: 449, endPoint y: 323, distance: 333.1
click at [449, 323] on div "An EC2 instance was launched in a VPC with auto-assign public IPv4 enabled. Lat…" at bounding box center [427, 371] width 384 height 680
copy div "Lo IP3 dolorsit ame consecte ad e SED doei temp-incidi utlabo ETd2 magnaal. Eni…"
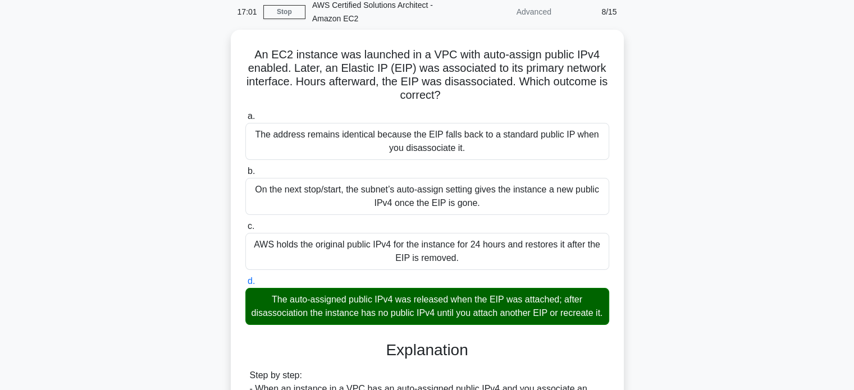
click at [673, 52] on div "An EC2 instance was launched in a VPC with auto-assign public IPv4 enabled. Lat…" at bounding box center [427, 381] width 741 height 702
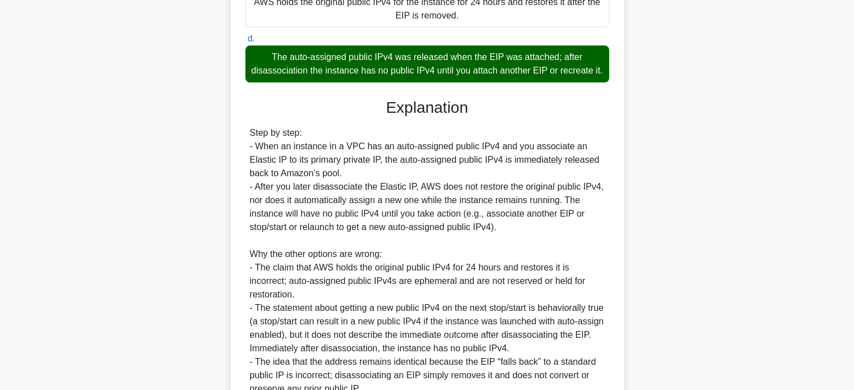
scroll to position [409, 0]
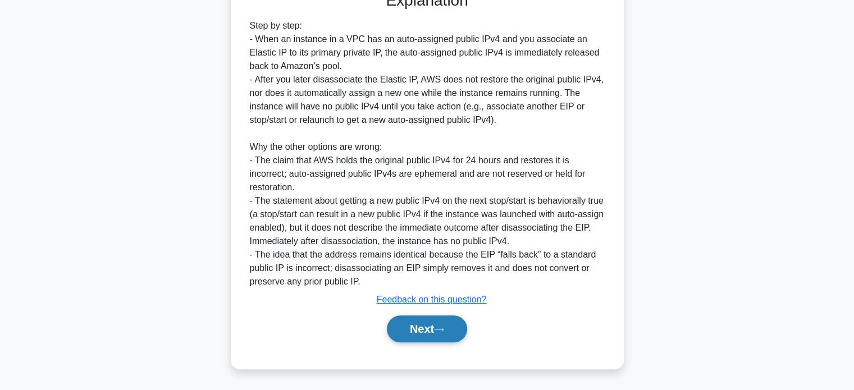
click at [454, 329] on button "Next" at bounding box center [427, 328] width 80 height 27
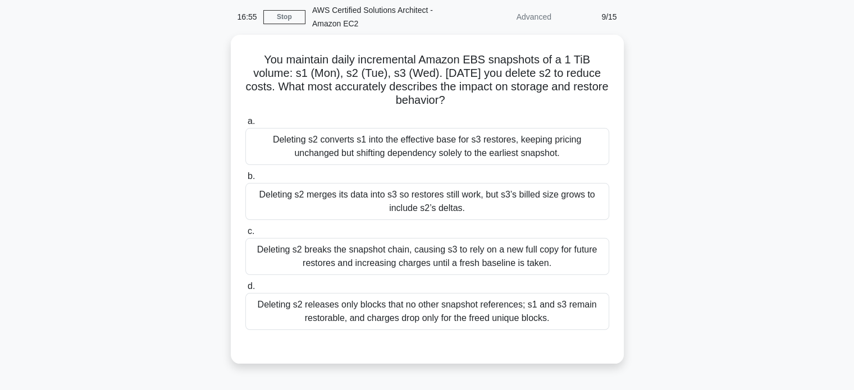
scroll to position [0, 0]
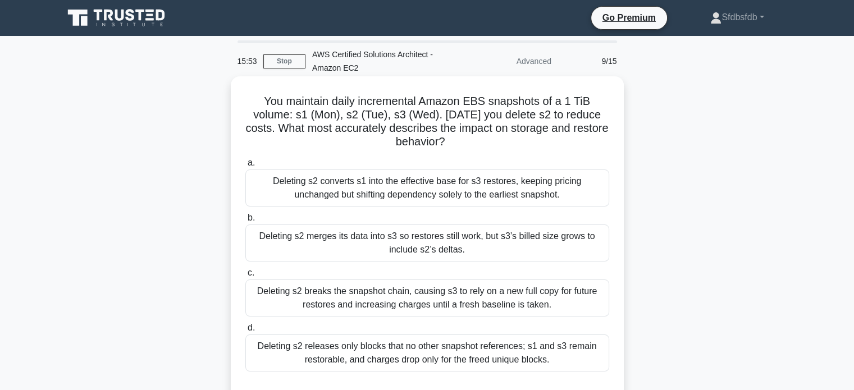
click at [524, 181] on div "Deleting s2 converts s1 into the effective base for s3 restores, keeping pricin…" at bounding box center [427, 187] width 364 height 37
click at [245, 167] on input "a. Deleting s2 converts s1 into the effective base for s3 restores, keeping pri…" at bounding box center [245, 162] width 0 height 7
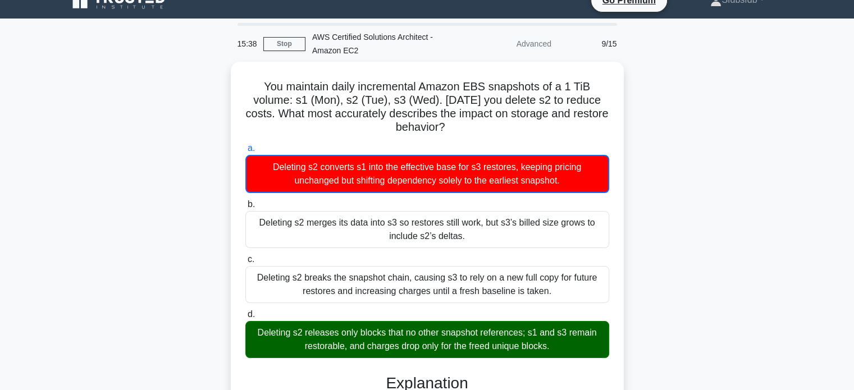
scroll to position [12, 0]
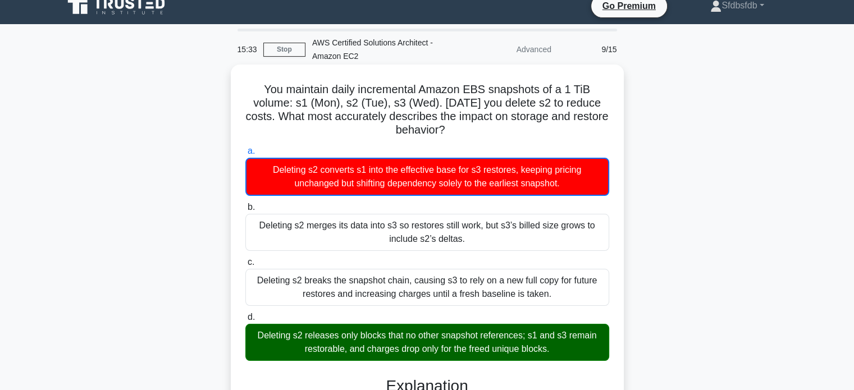
drag, startPoint x: 264, startPoint y: 88, endPoint x: 563, endPoint y: 345, distance: 394.4
click at [563, 345] on div "You maintain daily incremental Amazon EBS snapshots of a 1 TiB volume: s1 (Mon)…" at bounding box center [427, 369] width 384 height 600
copy div "Lor ipsumdol sitam consectetur Adipis ELI seddoeius te i 9 UtL etdolo: m4 (Ali)…"
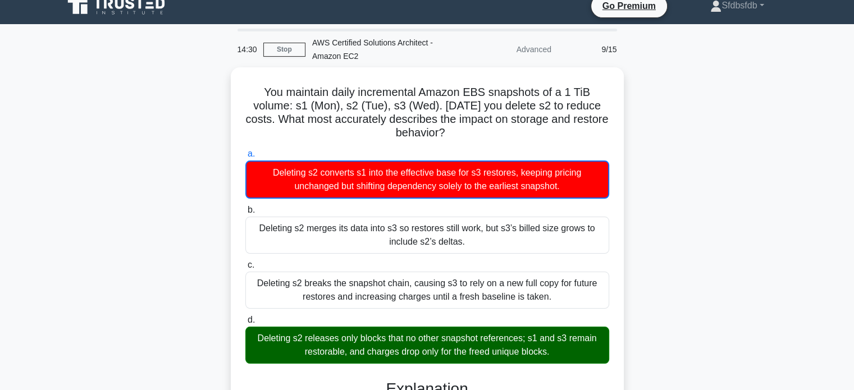
click at [778, 78] on div "You maintain daily incremental Amazon EBS snapshots of a 1 TiB volume: s1 (Mon)…" at bounding box center [427, 378] width 741 height 622
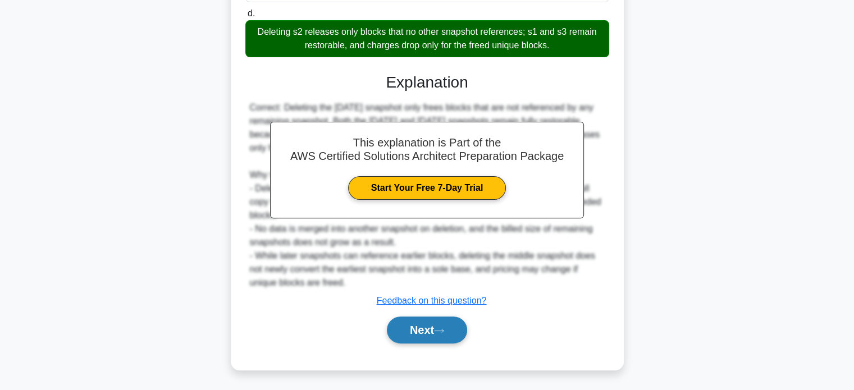
click at [440, 323] on button "Next" at bounding box center [427, 330] width 80 height 27
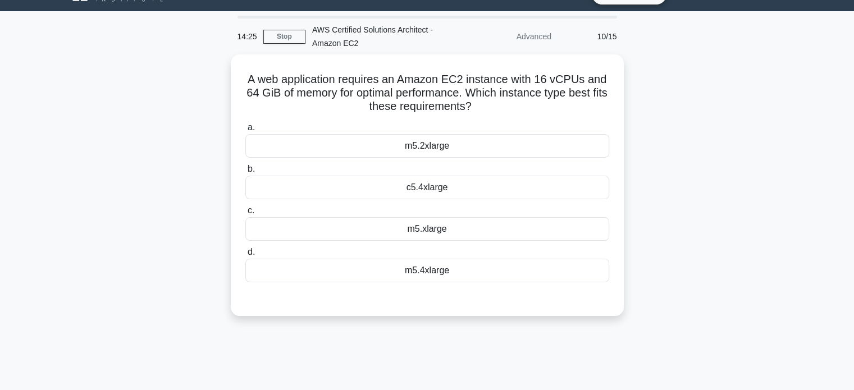
scroll to position [16, 0]
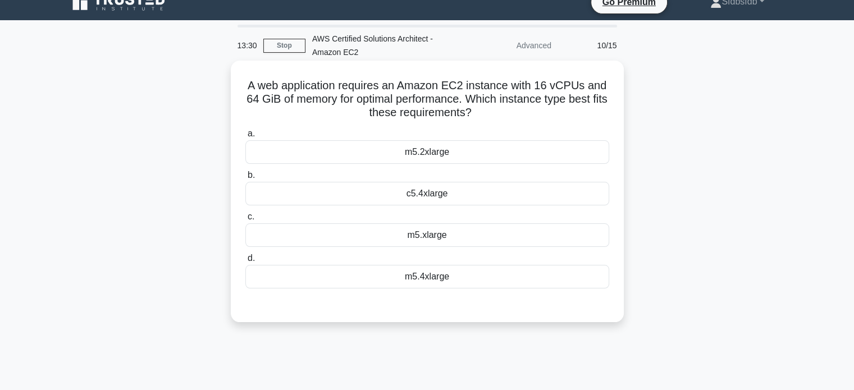
click at [454, 194] on div "c5.4xlarge" at bounding box center [427, 194] width 364 height 24
click at [245, 179] on input "b. c5.4xlarge" at bounding box center [245, 175] width 0 height 7
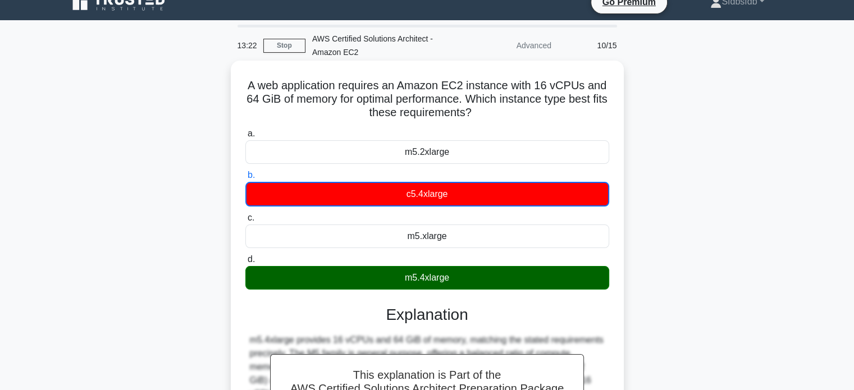
drag, startPoint x: 249, startPoint y: 85, endPoint x: 478, endPoint y: 287, distance: 305.8
click at [478, 287] on div "A web application requires an Amazon EC2 instance with 16 vCPUs and 64 GiB of m…" at bounding box center [427, 304] width 384 height 479
copy div "A web application requires an Amazon EC2 instance with 16 vCPUs and 64 GiB of m…"
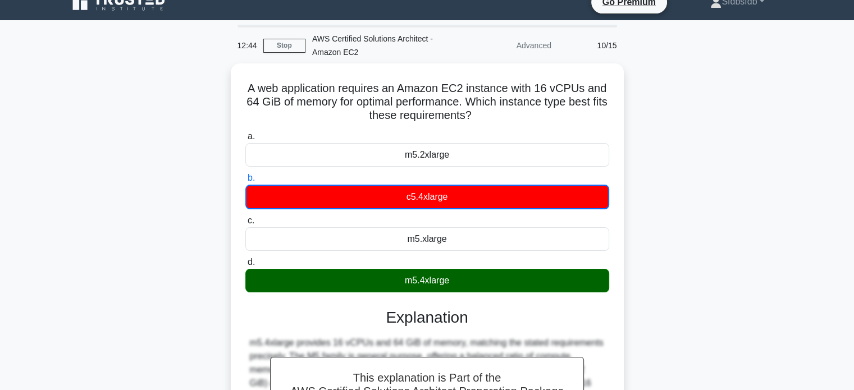
click at [754, 36] on div "12:44 Stop AWS Certified Solutions Architect - Amazon EC2 Advanced 10/15 A web …" at bounding box center [427, 305] width 741 height 561
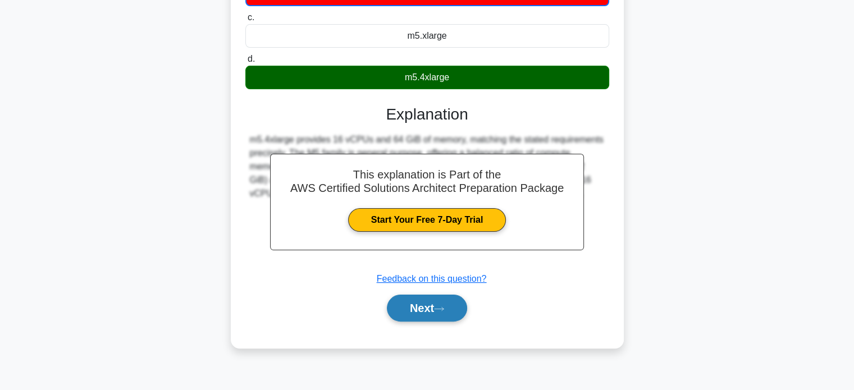
click at [444, 306] on icon at bounding box center [439, 309] width 10 height 6
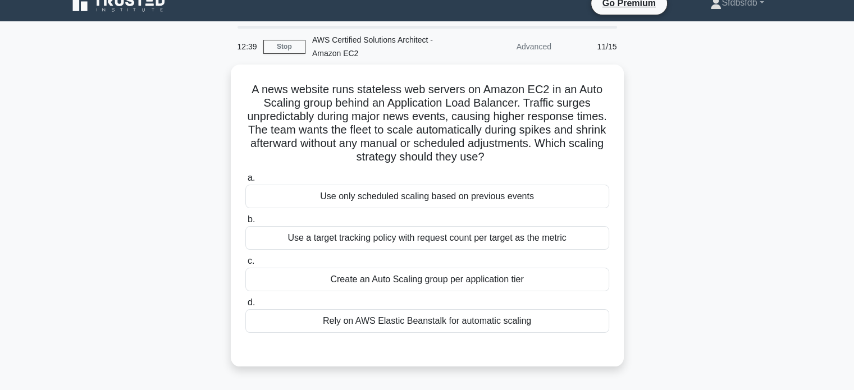
scroll to position [12, 0]
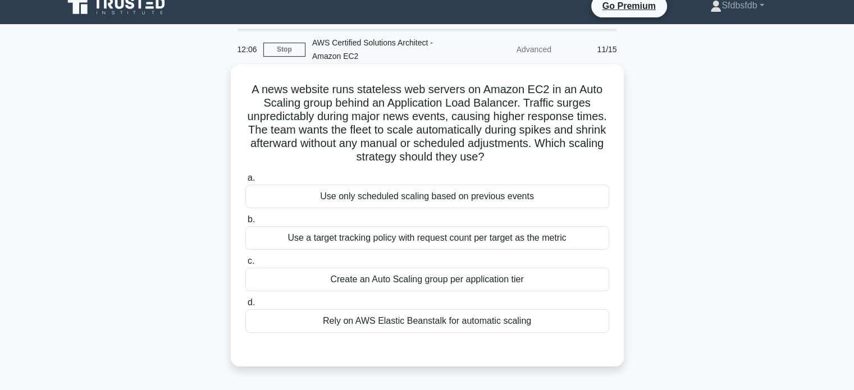
click at [444, 242] on div "Use a target tracking policy with request count per target as the metric" at bounding box center [427, 238] width 364 height 24
click at [245, 223] on input "b. Use a target tracking policy with request count per target as the metric" at bounding box center [245, 219] width 0 height 7
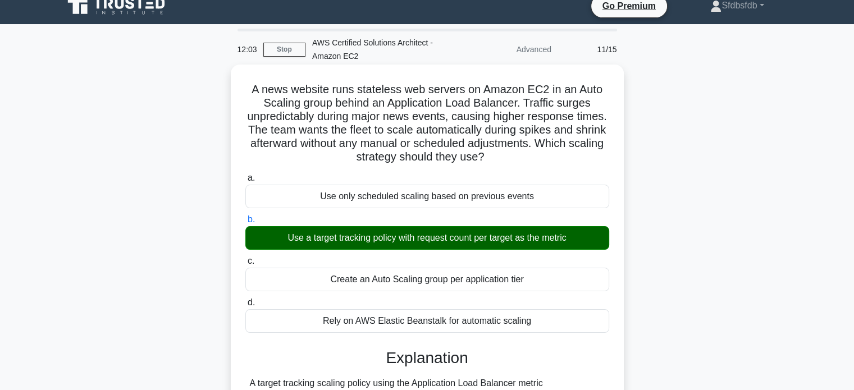
click at [444, 242] on div "Use a target tracking policy with request count per target as the metric" at bounding box center [427, 238] width 364 height 24
click at [245, 223] on input "b. Use a target tracking policy with request count per target as the metric" at bounding box center [245, 219] width 0 height 7
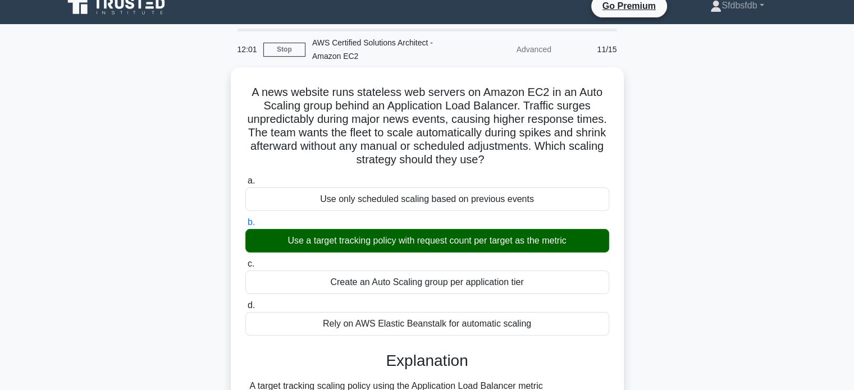
scroll to position [220, 0]
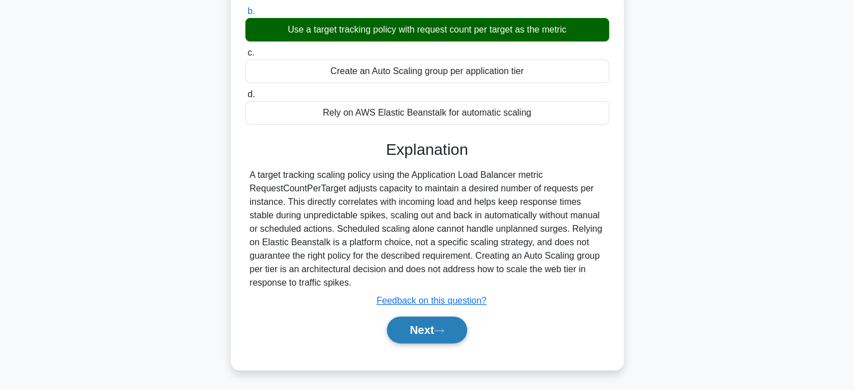
click at [456, 327] on button "Next" at bounding box center [427, 330] width 80 height 27
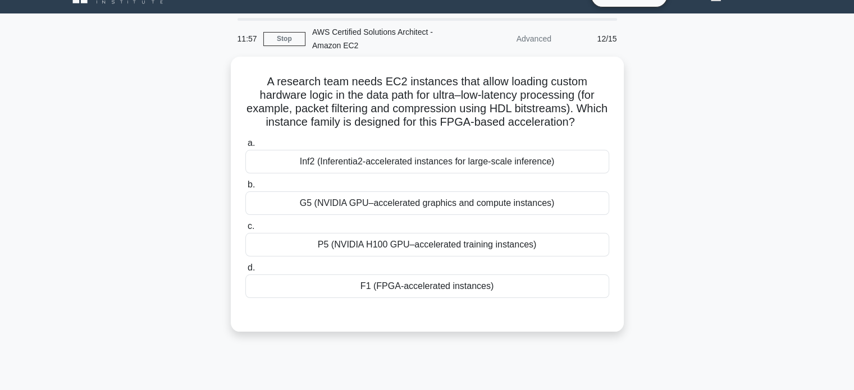
scroll to position [20, 0]
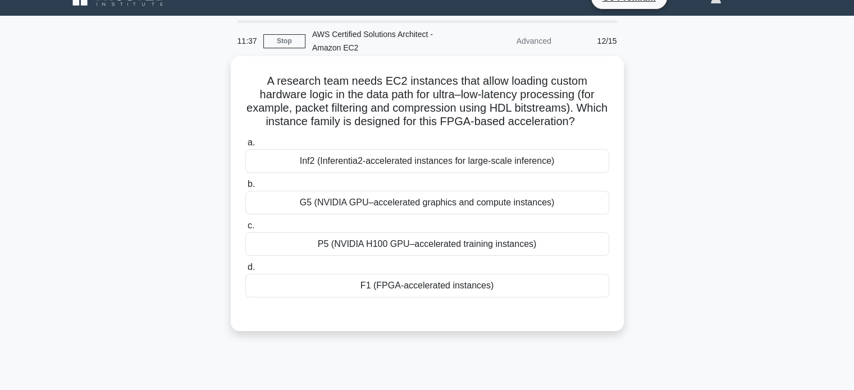
click at [470, 285] on div "F1 (FPGA-accelerated instances)" at bounding box center [427, 286] width 364 height 24
click at [245, 271] on input "d. F1 (FPGA-accelerated instances)" at bounding box center [245, 267] width 0 height 7
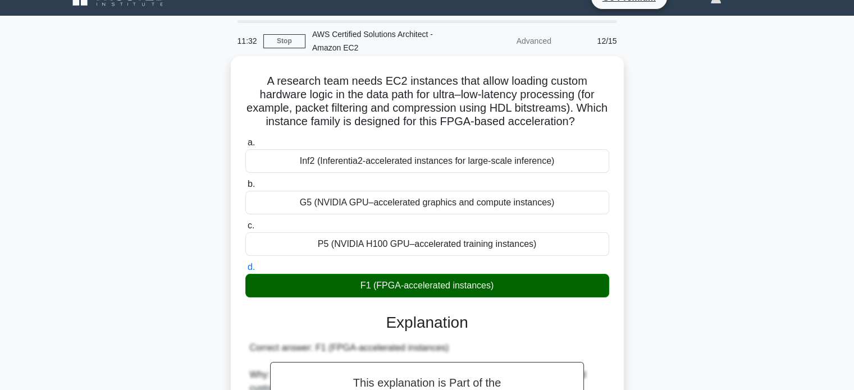
drag, startPoint x: 265, startPoint y: 81, endPoint x: 514, endPoint y: 285, distance: 321.8
click at [514, 285] on div "A research team needs EC2 instances that allow loading custom hardware logic in…" at bounding box center [427, 340] width 384 height 558
copy div "A research team needs EC2 instances that allow loading custom hardware logic in…"
